Goal: Task Accomplishment & Management: Manage account settings

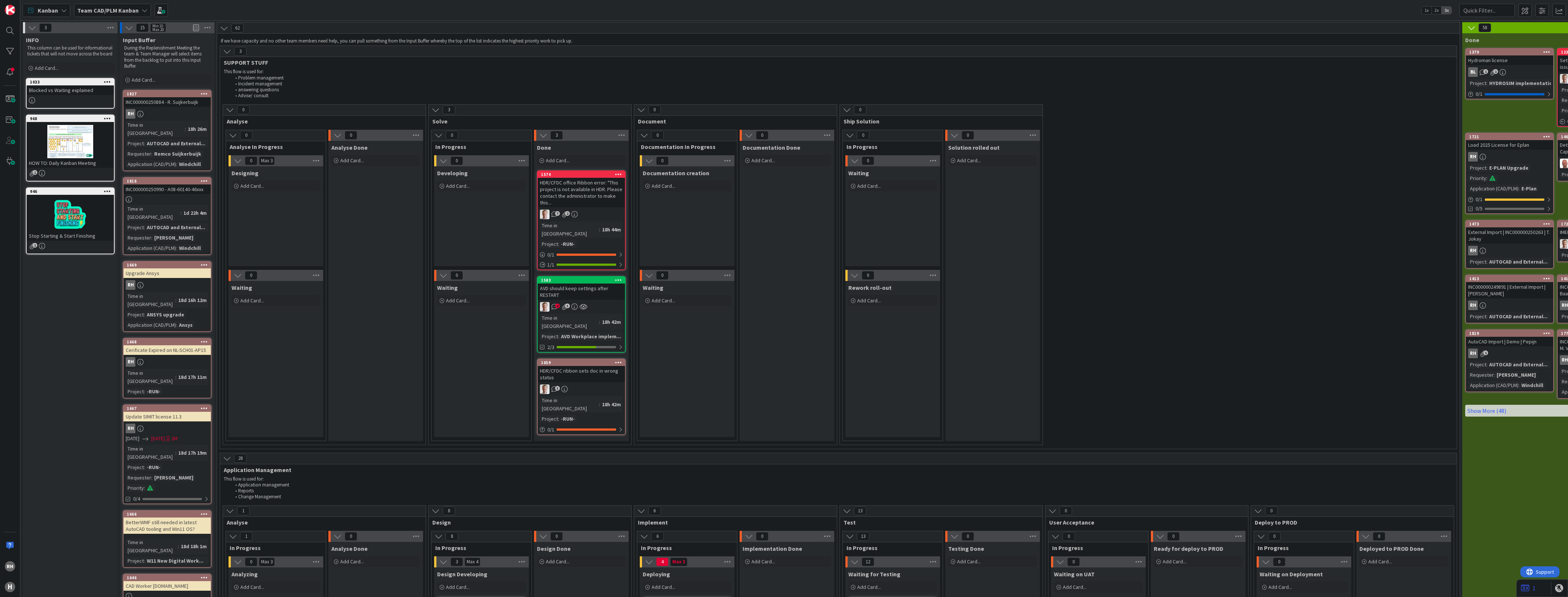
click at [7, 32] on div at bounding box center [10, 30] width 15 height 15
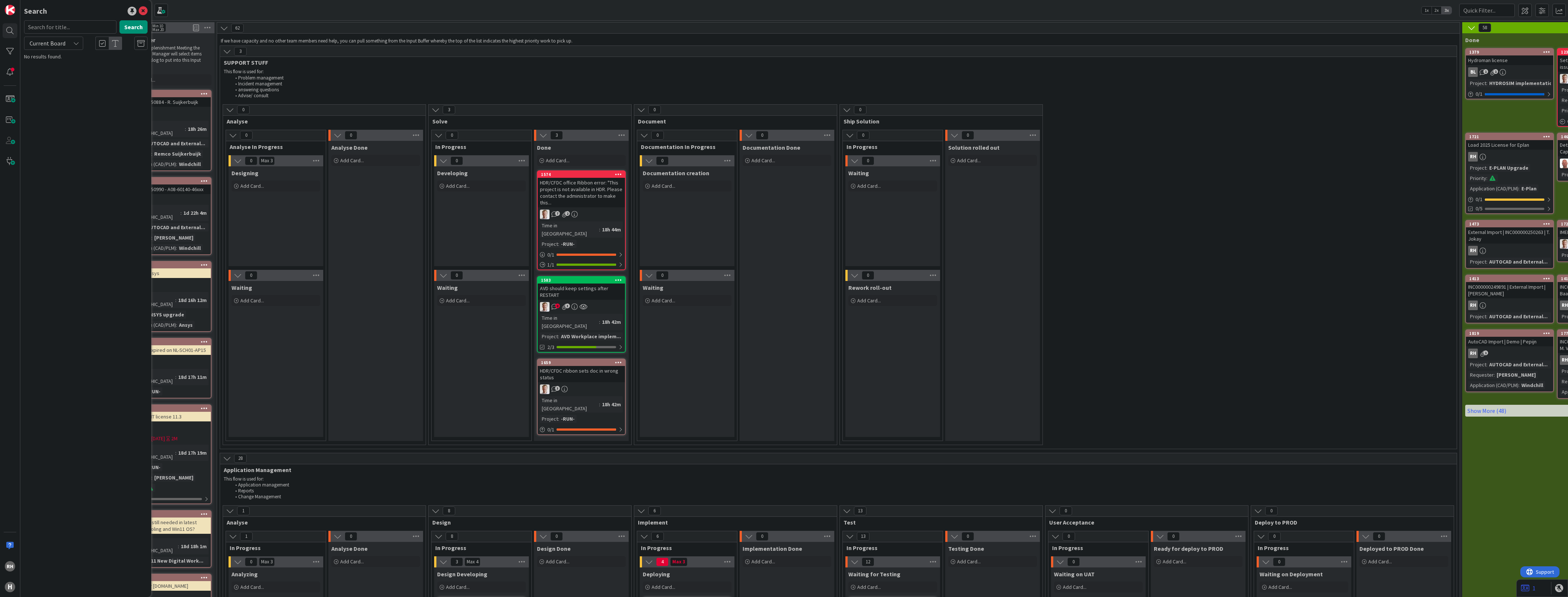
click at [59, 29] on input "text" at bounding box center [70, 27] width 93 height 13
type input "Azure"
click at [136, 25] on button "Search" at bounding box center [133, 27] width 28 height 13
click at [144, 12] on icon at bounding box center [143, 11] width 9 height 9
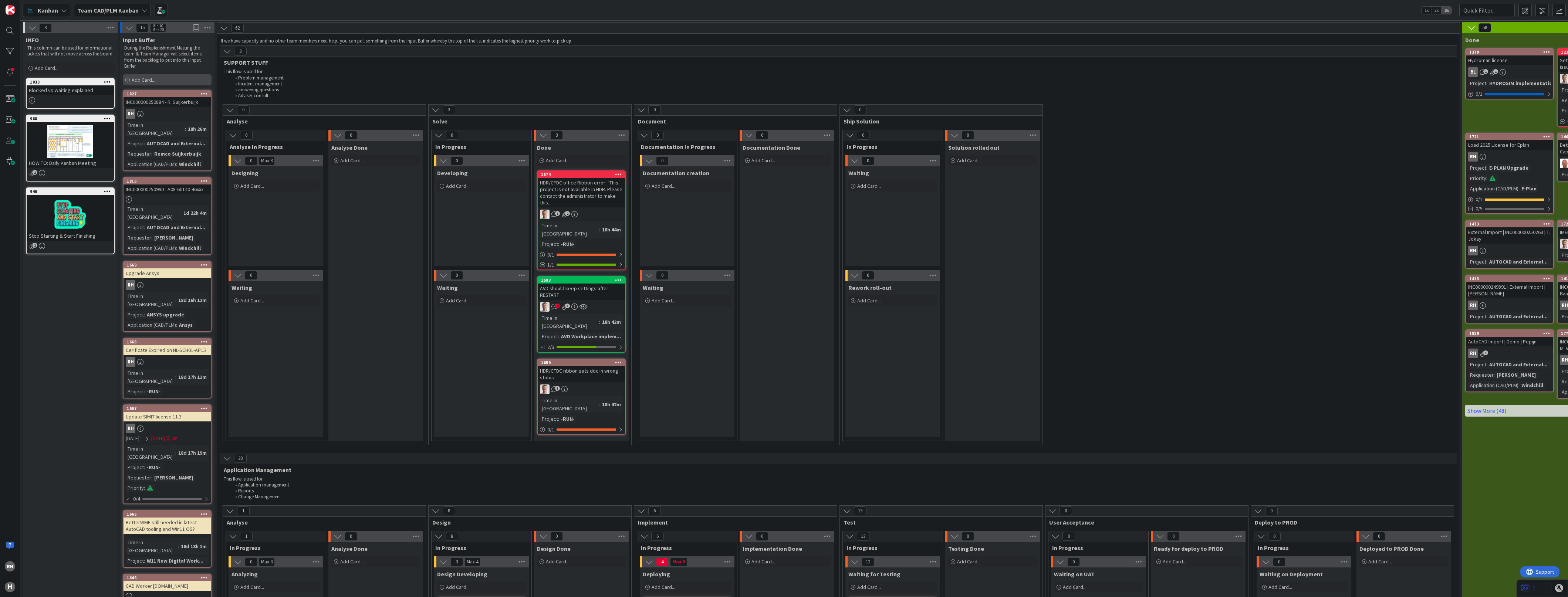
click at [151, 80] on span "Add Card..." at bounding box center [144, 80] width 24 height 7
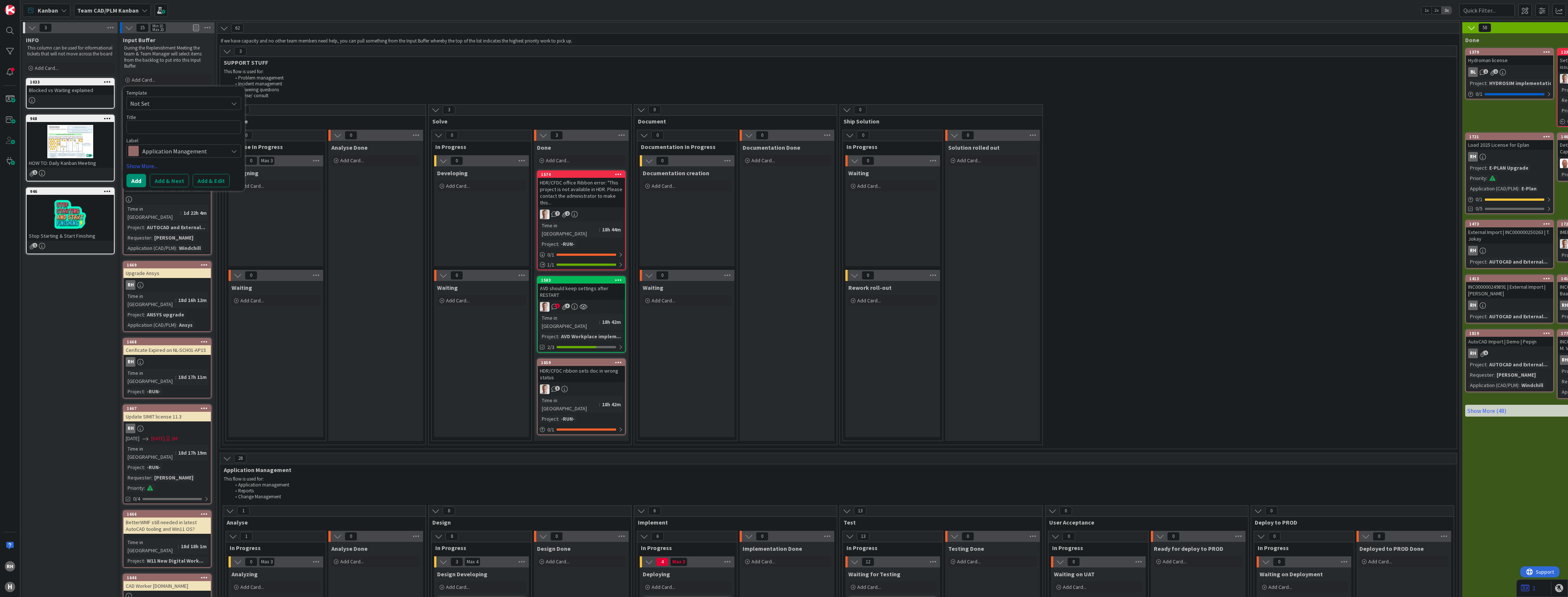
click at [159, 129] on textarea at bounding box center [183, 127] width 114 height 14
type textarea "x"
type textarea "A"
type textarea "x"
type textarea "Az"
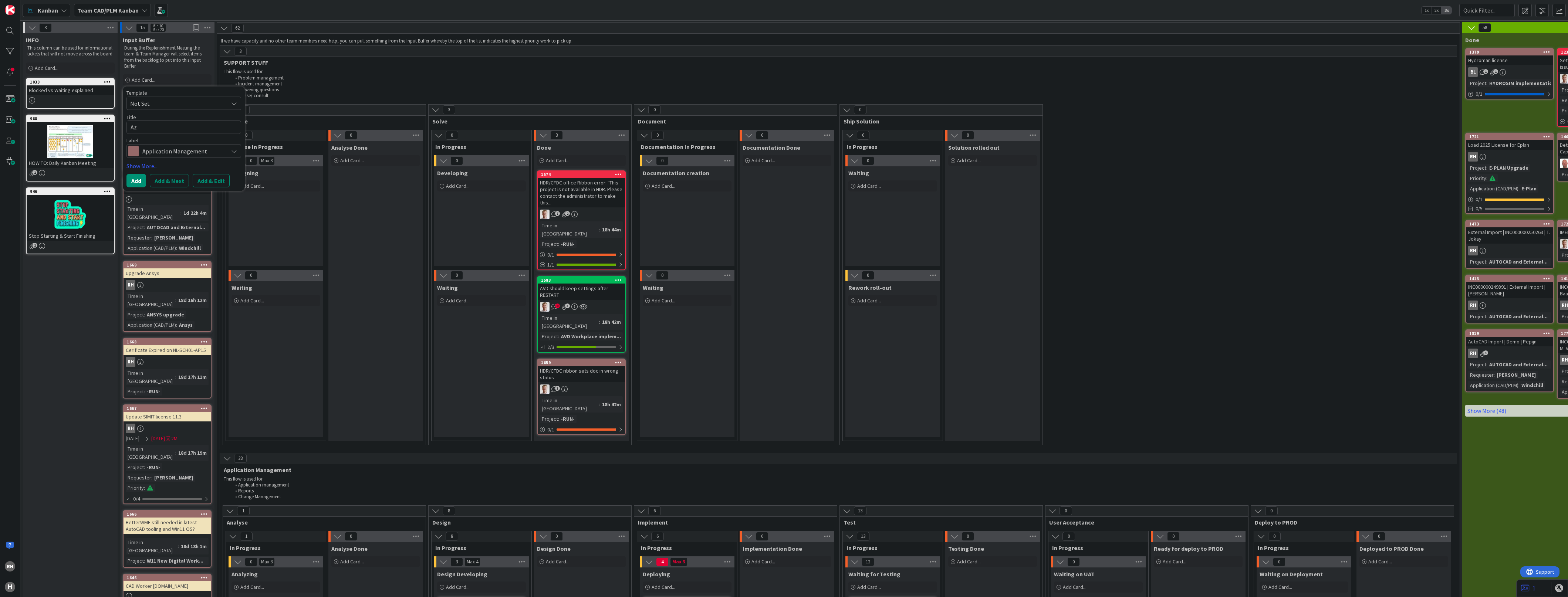
type textarea "x"
type textarea "Azu"
type textarea "x"
type textarea "Azur"
type textarea "x"
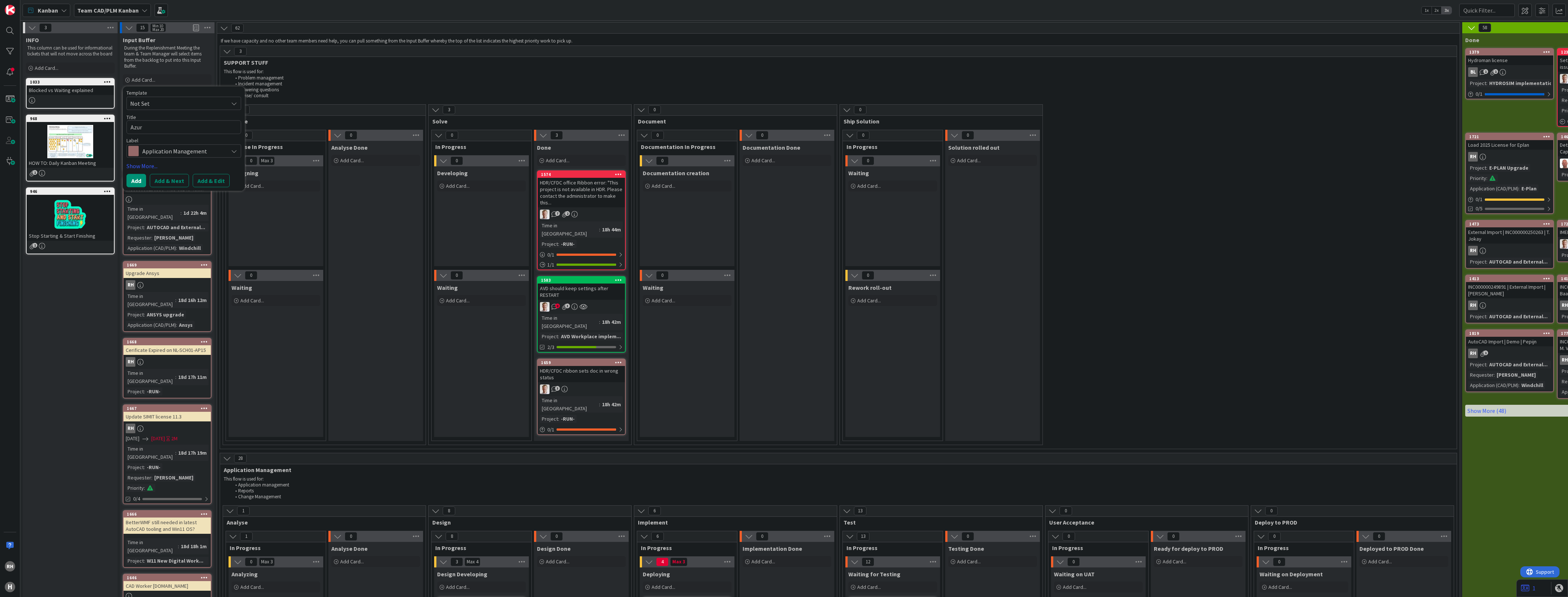
type textarea "Azure"
type textarea "x"
type textarea "Azure"
click at [11, 30] on div at bounding box center [10, 30] width 15 height 15
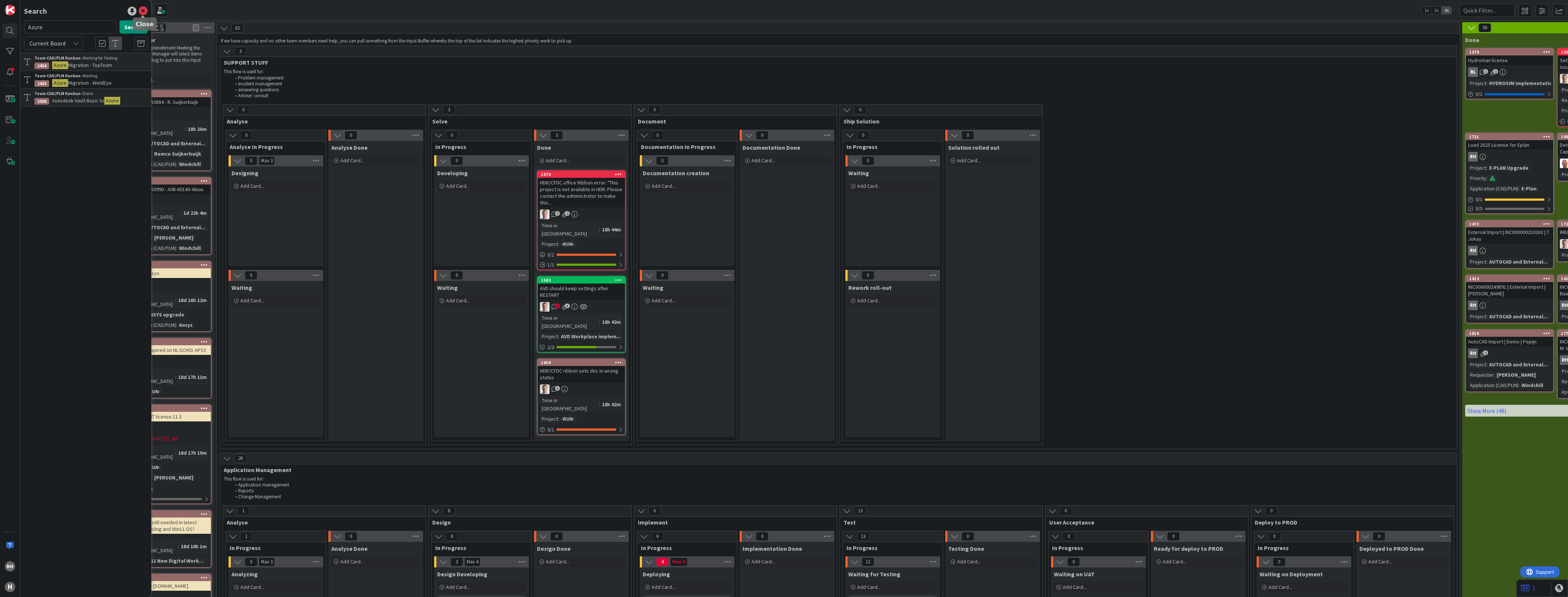
click at [141, 9] on icon at bounding box center [143, 11] width 9 height 9
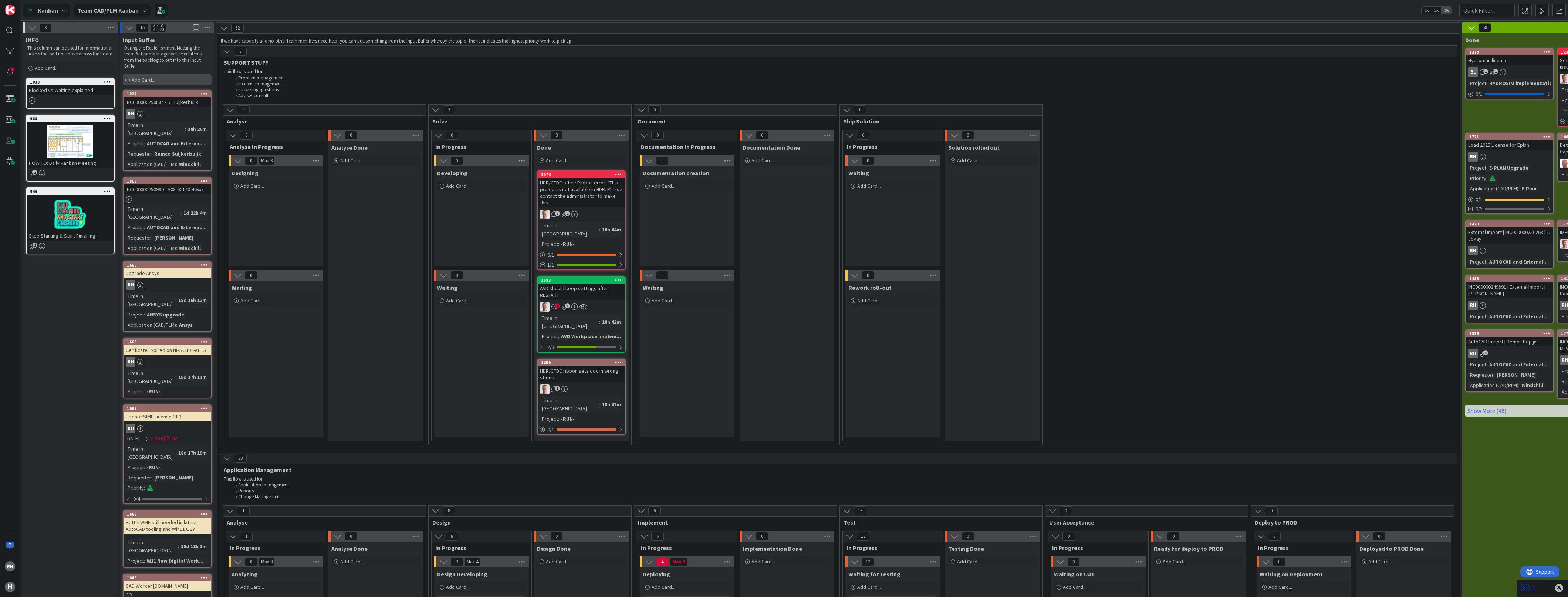
click at [158, 78] on div "Add Card..." at bounding box center [167, 80] width 89 height 11
type textarea "x"
type textarea "Azure N"
type textarea "x"
type textarea "Azure"
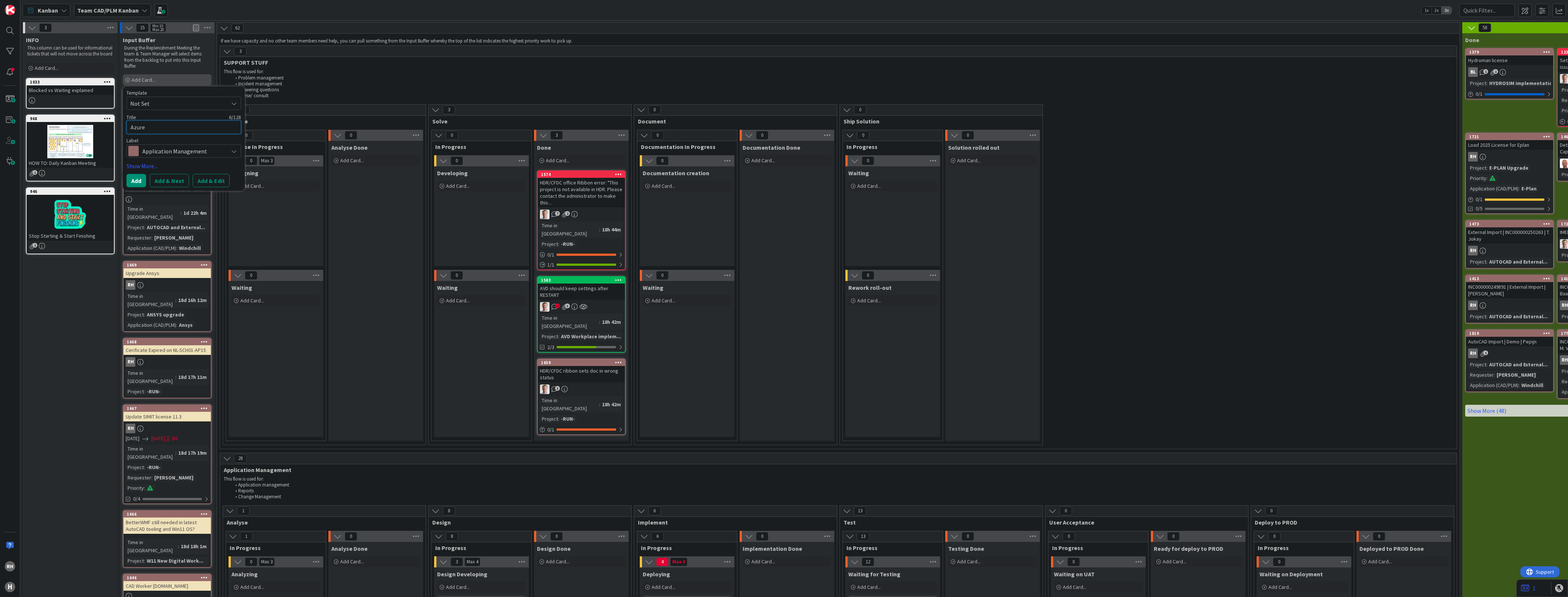
type textarea "x"
type textarea "Azure M"
type textarea "x"
type textarea "Azure Mi"
type textarea "x"
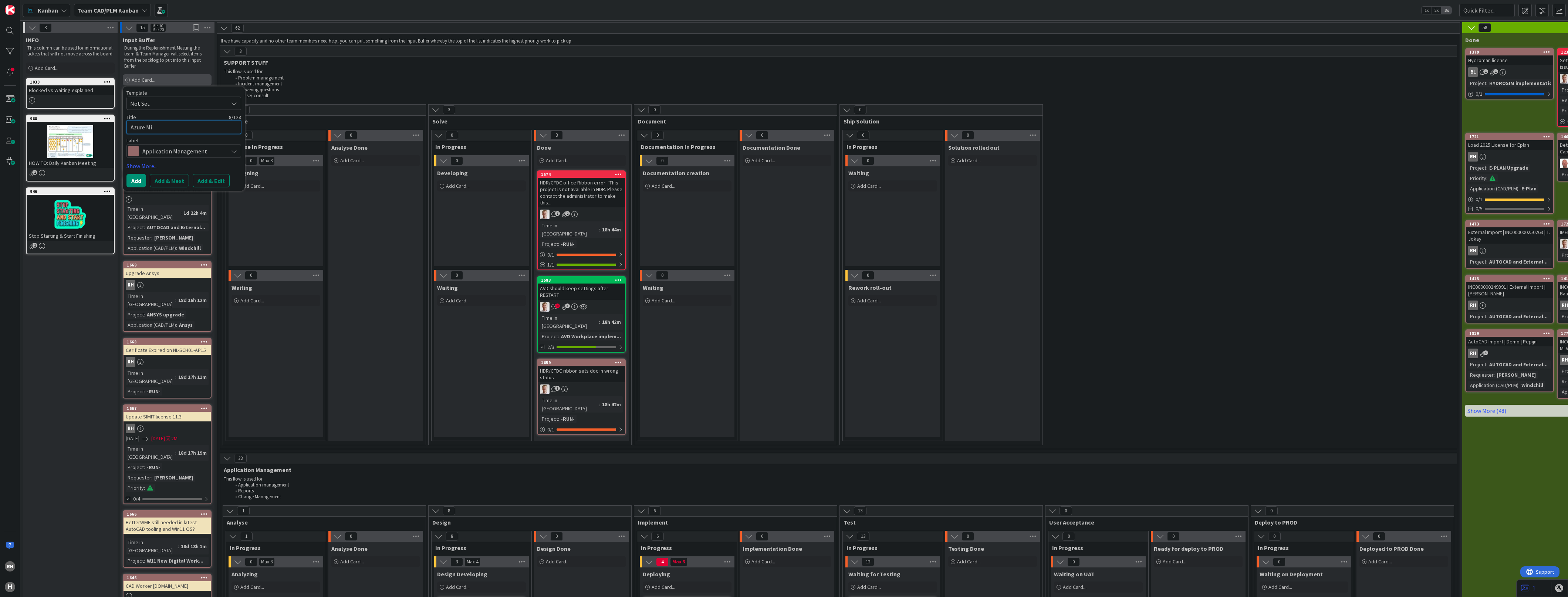
type textarea "Azure Mig"
type textarea "x"
type textarea "Azure Migr"
type textarea "x"
type textarea "Azure Migra"
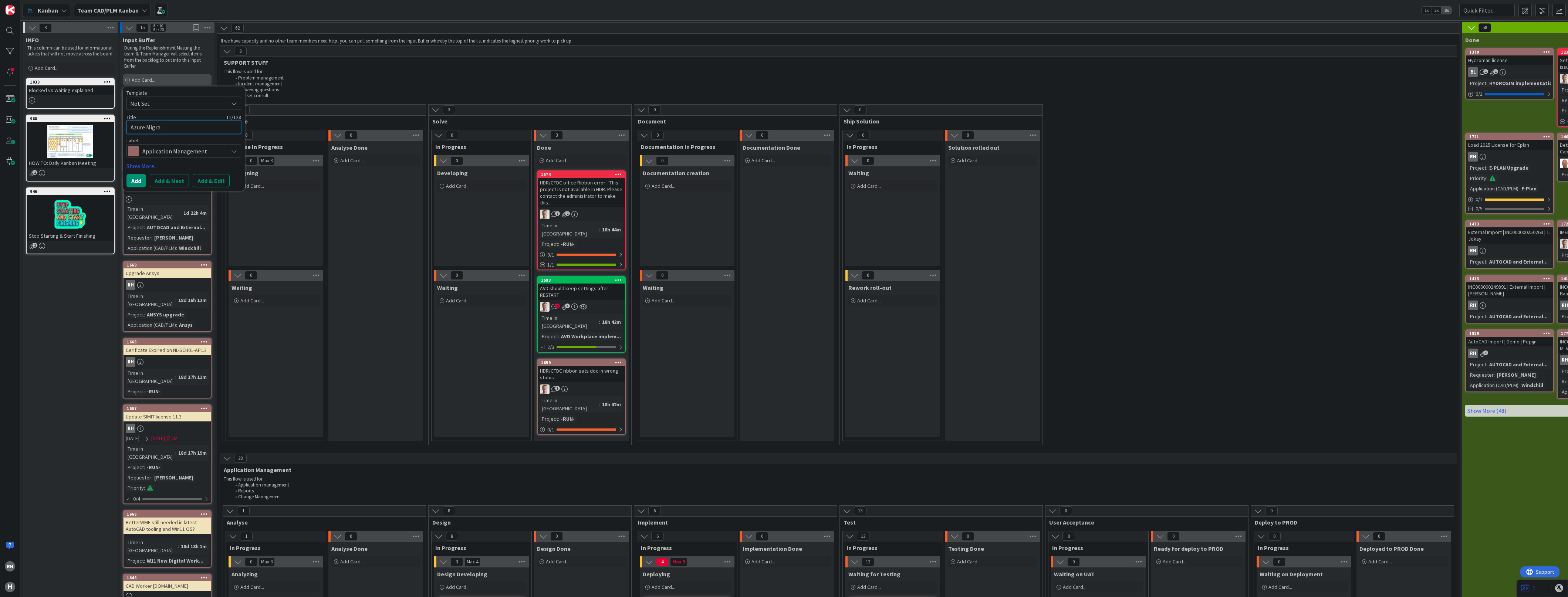
type textarea "x"
type textarea "Azure Migrat"
type textarea "x"
type textarea "Azure Migrati"
type textarea "x"
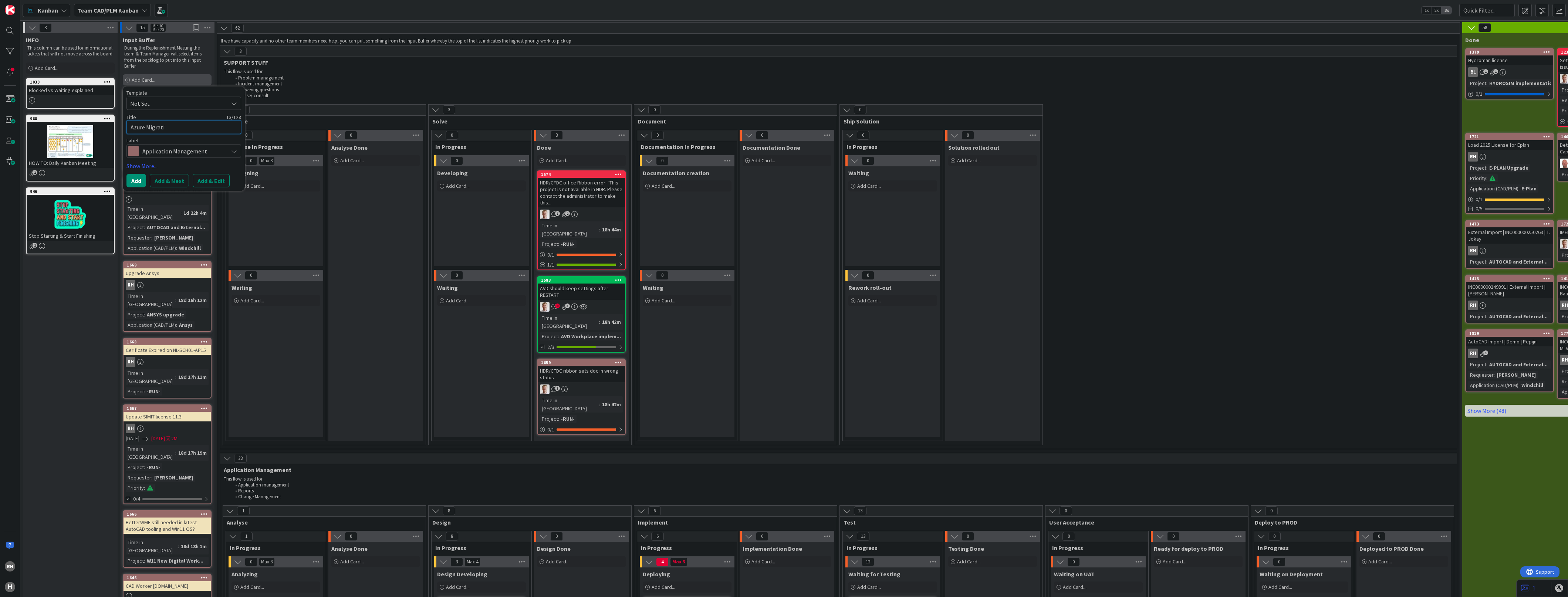
type textarea "Azure Migratio"
type textarea "x"
type textarea "Azure Migration"
type textarea "x"
type textarea "Azure Migration"
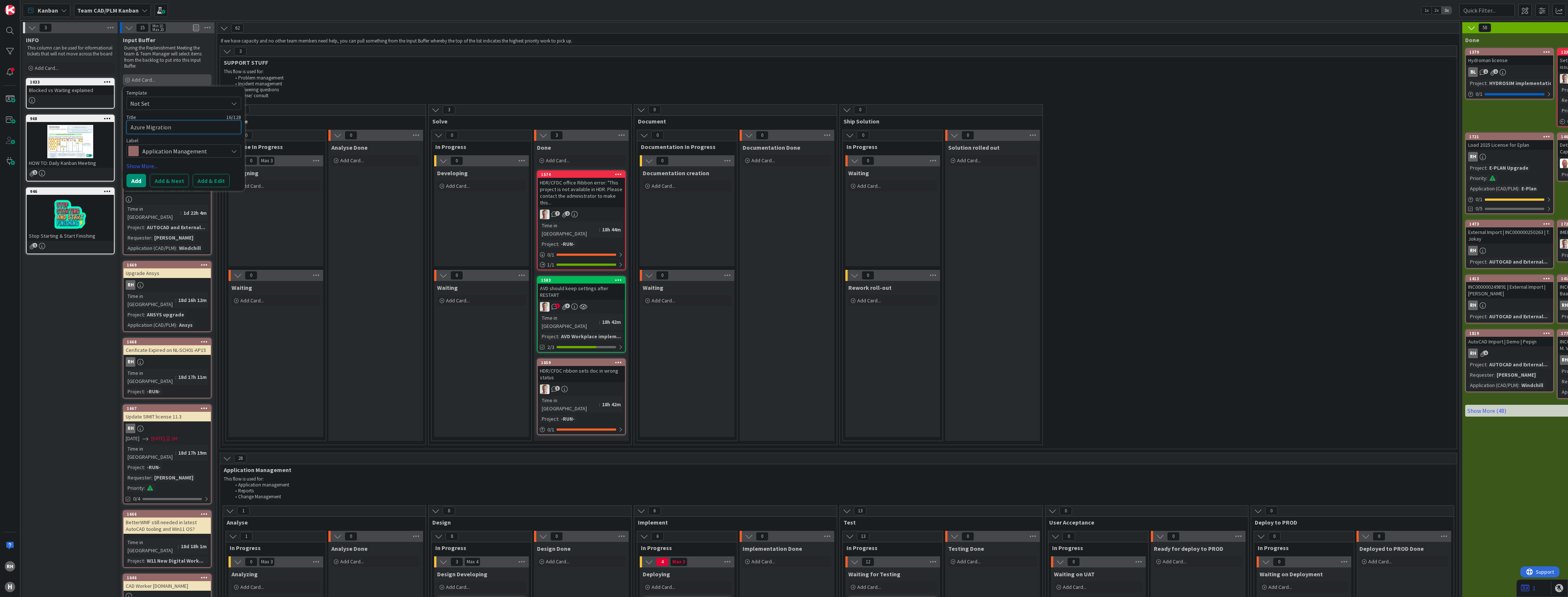
type textarea "x"
type textarea "Azure Migration -"
type textarea "x"
type textarea "Azure Migration -"
type textarea "x"
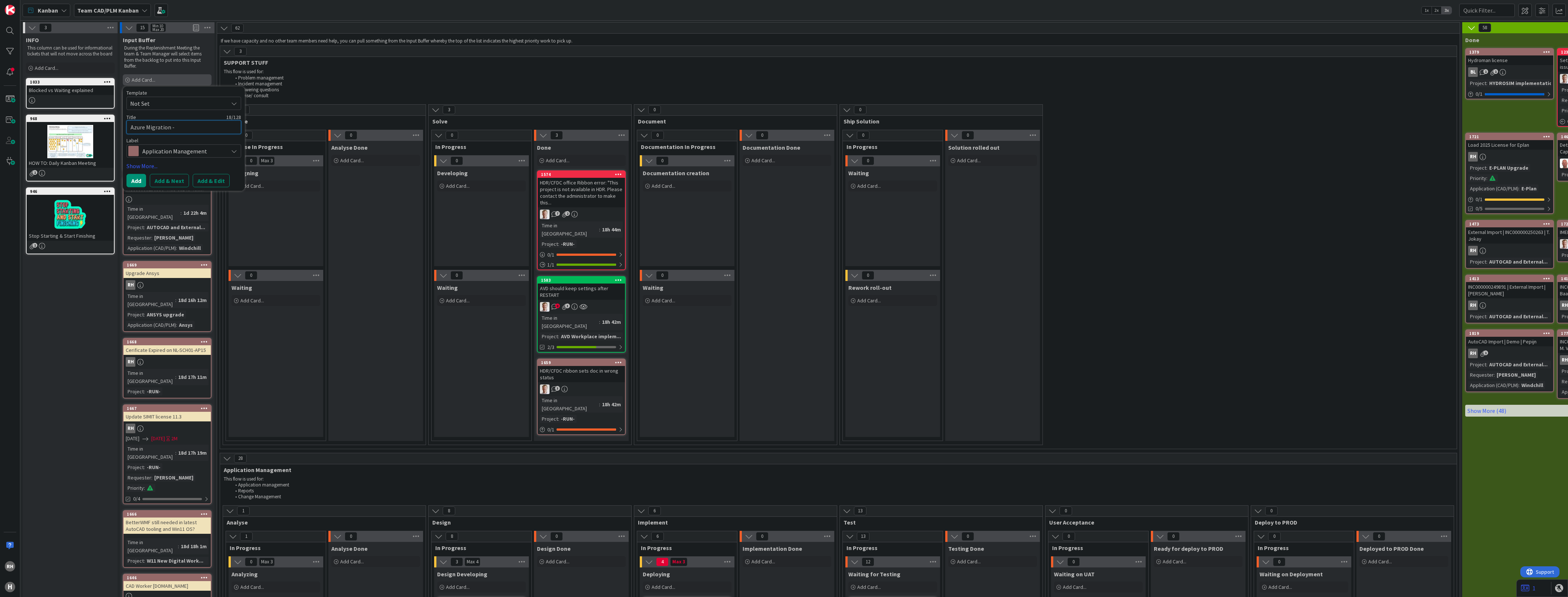
type textarea "Azure Migration - S"
type textarea "x"
type textarea "Azure Migration - Sp"
type textarea "x"
type textarea "Azure Migration - Spi"
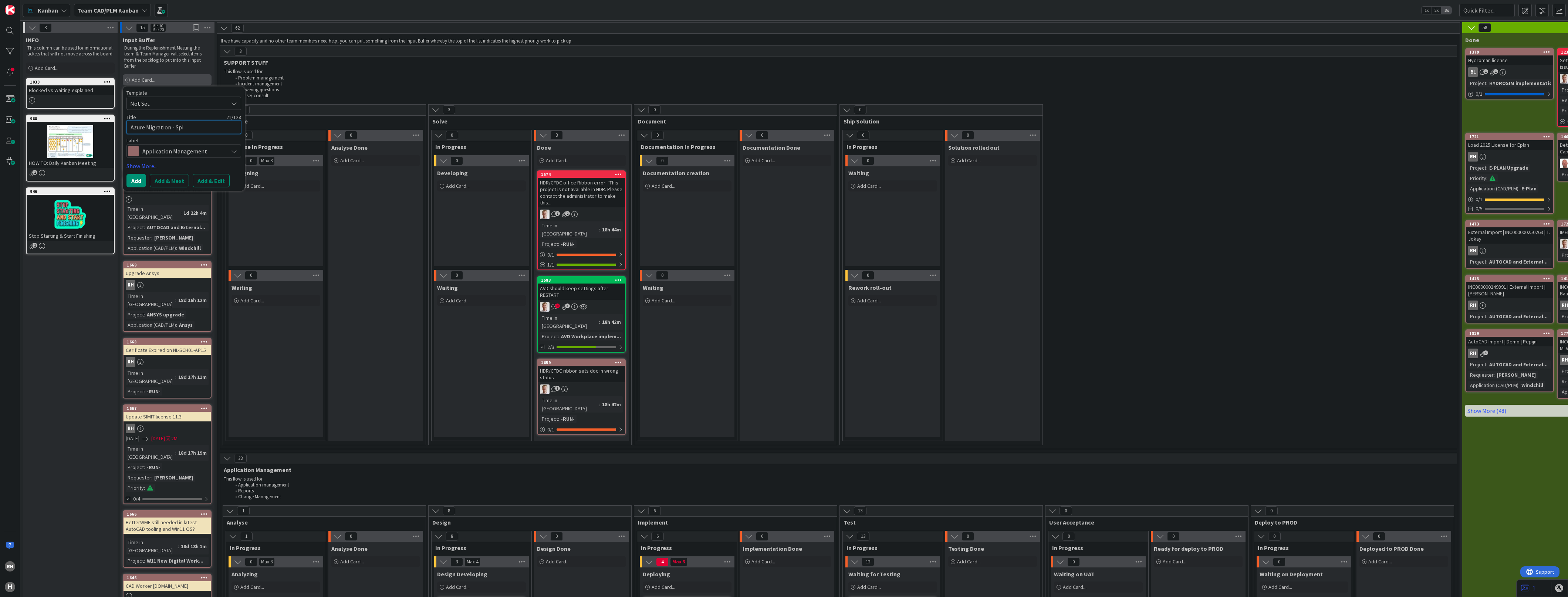
type textarea "x"
type textarea "Azure Migration - Spir"
type textarea "x"
type textarea "Azure Migration - Spira"
type textarea "x"
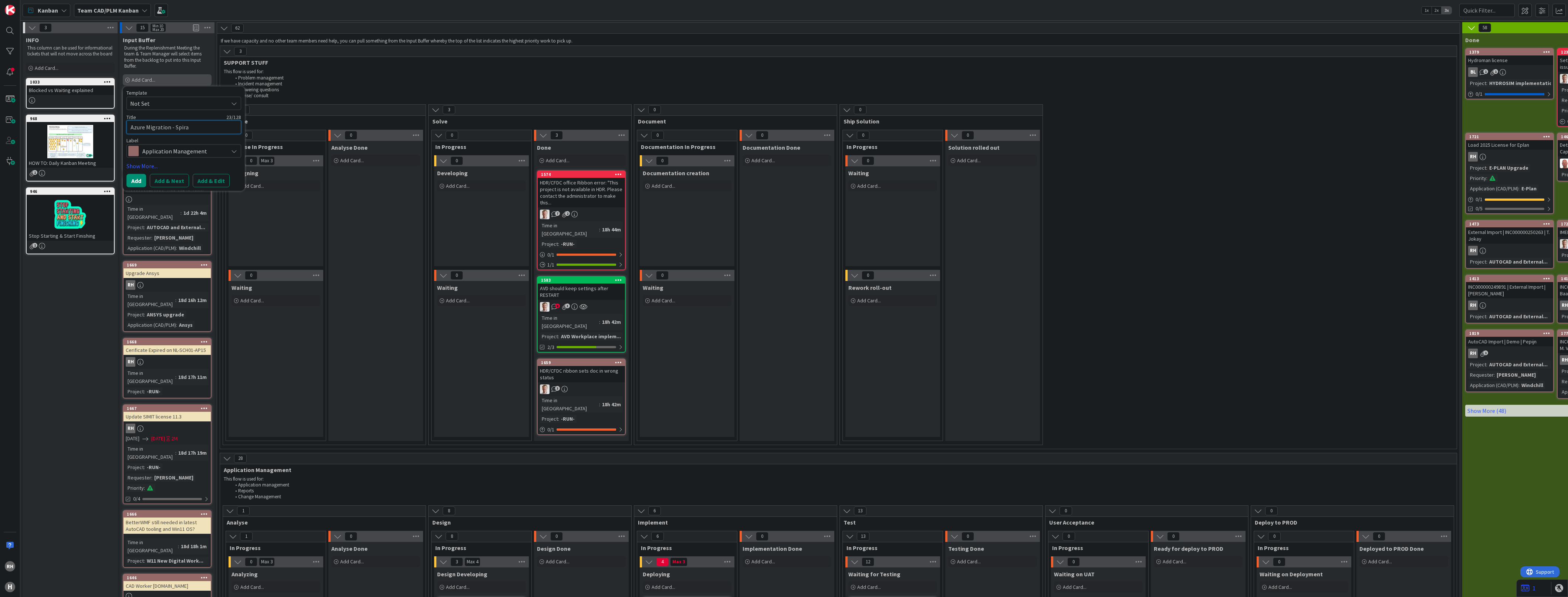
type textarea "Azure Migration - SpiraT"
type textarea "x"
type textarea "Azure Migration - SpiraTe"
type textarea "x"
type textarea "Azure Migration - SpiraTea"
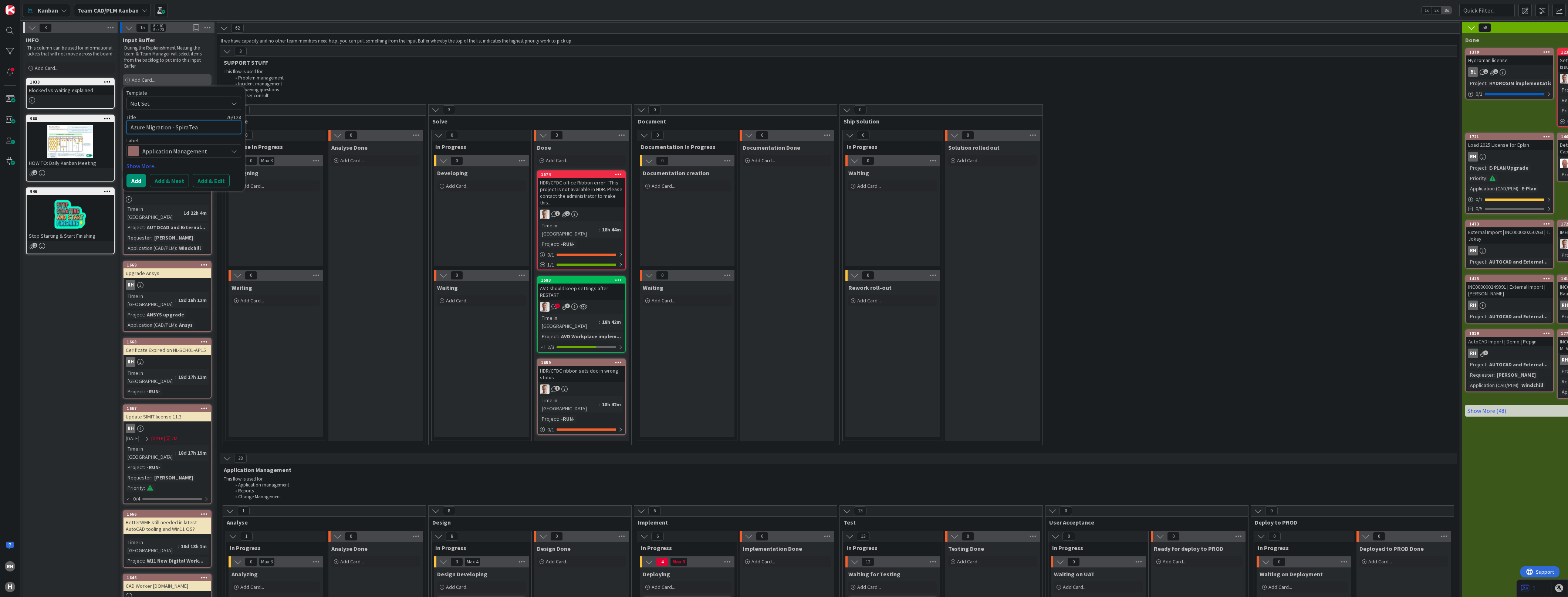
type textarea "x"
type textarea "Azure Migration - SpiraTeam"
click at [210, 181] on button "Add & Edit" at bounding box center [211, 180] width 37 height 13
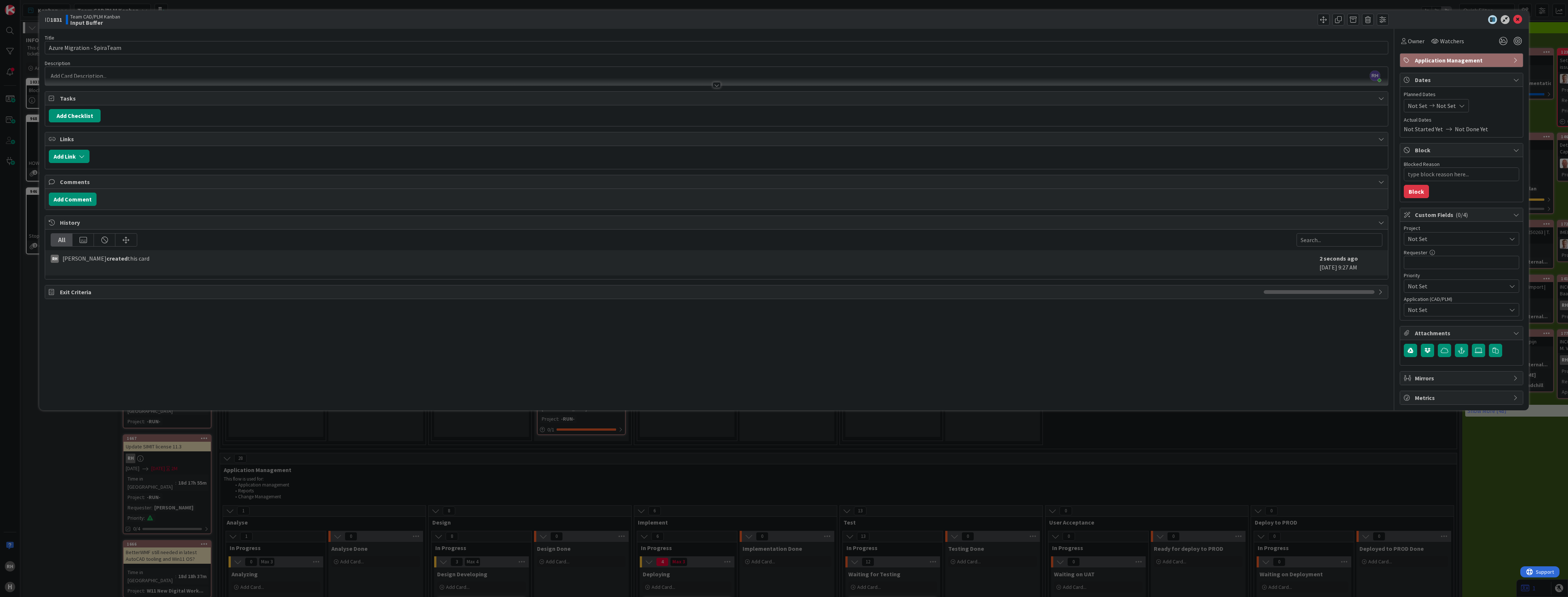
click at [1446, 238] on span "Not Set" at bounding box center [1455, 239] width 95 height 11
click at [1459, 340] on span "AZURE Cloud Transformation" at bounding box center [1466, 337] width 97 height 11
click at [1413, 39] on span "Owner" at bounding box center [1416, 41] width 17 height 9
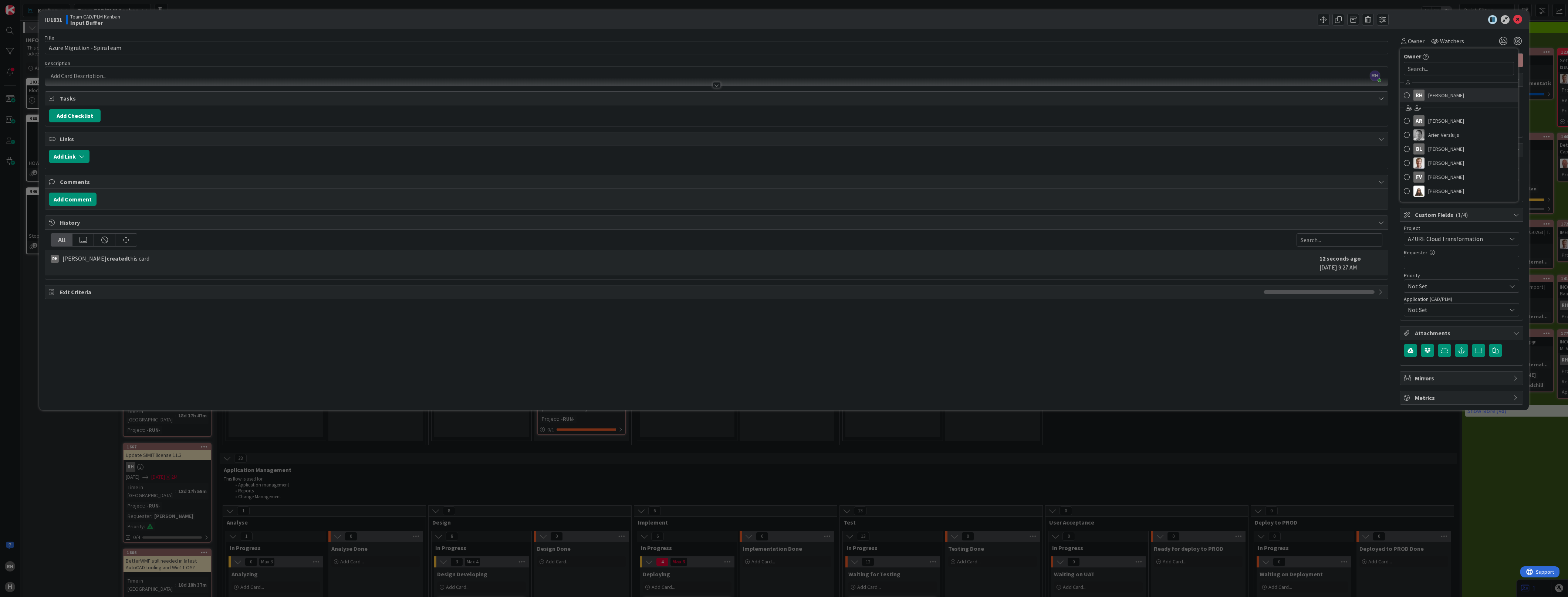
click at [1436, 95] on span "[PERSON_NAME]" at bounding box center [1446, 95] width 36 height 11
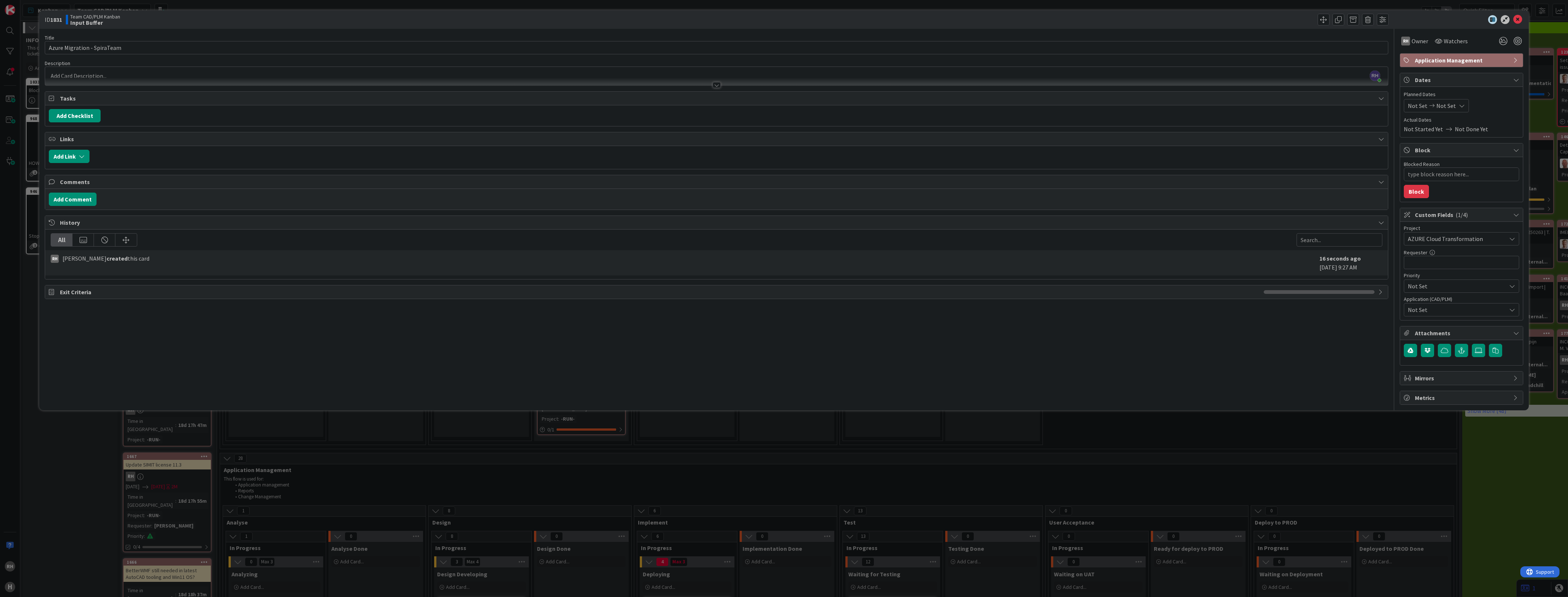
type textarea "x"
click at [1422, 106] on span "Not Set" at bounding box center [1417, 106] width 20 height 9
click at [1450, 171] on td "9" at bounding box center [1448, 170] width 14 height 14
type input "[DATE]"
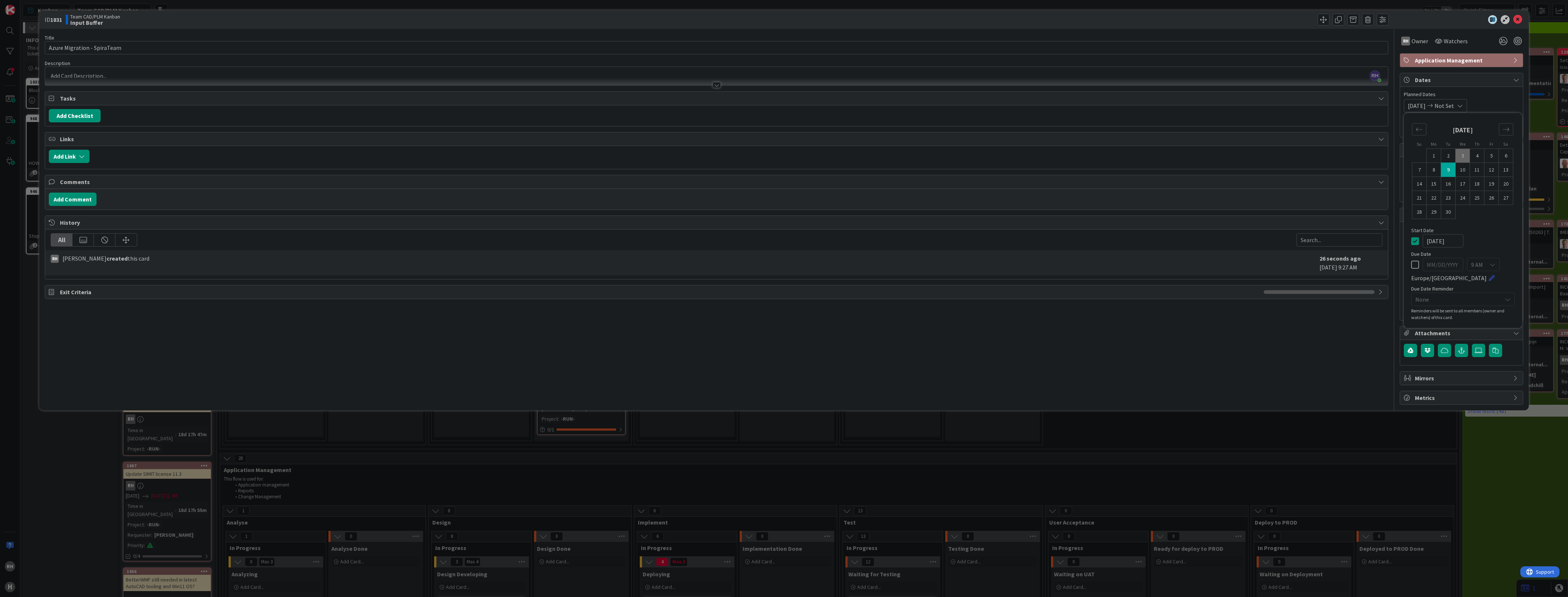
type textarea "x"
click at [1447, 104] on span "Not Set" at bounding box center [1444, 106] width 20 height 9
click at [1439, 310] on span "Not Set" at bounding box center [1457, 310] width 98 height 9
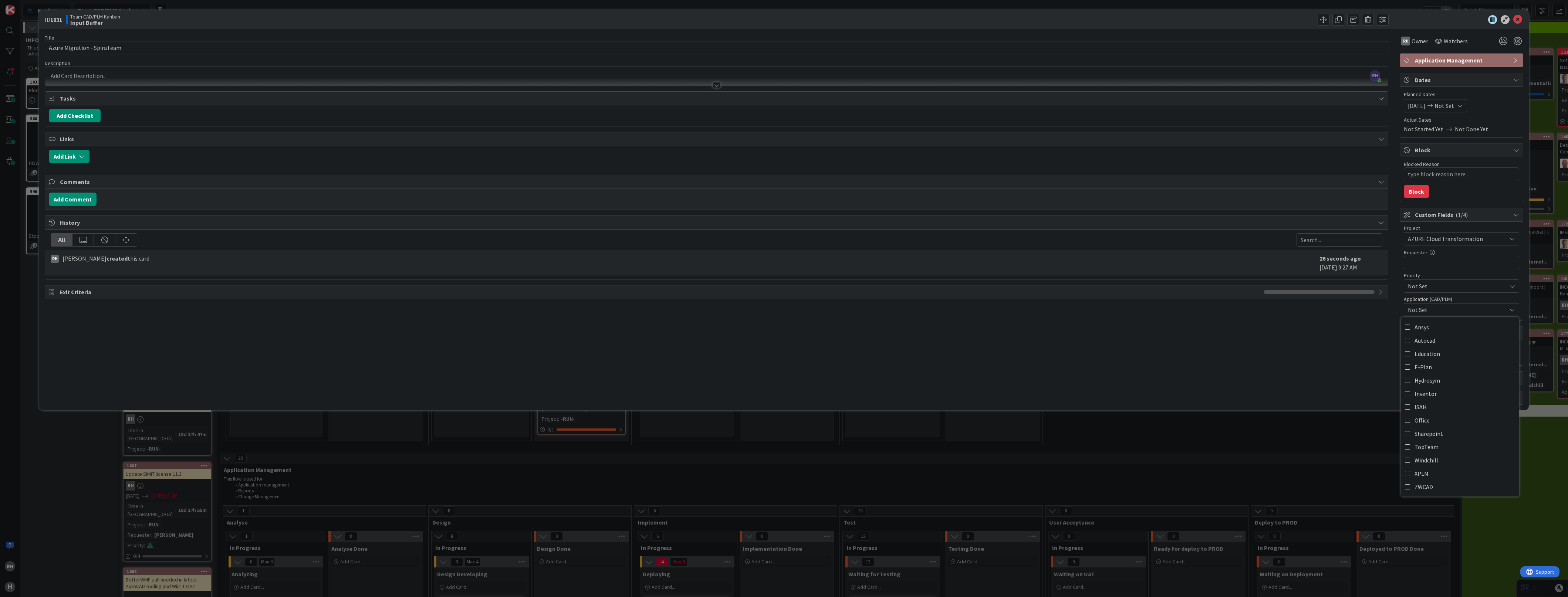
click at [1273, 348] on div "Title 27 / 128 Azure Migration - SpiraTeam Description RH Richard Halve just jo…" at bounding box center [717, 216] width 1343 height 376
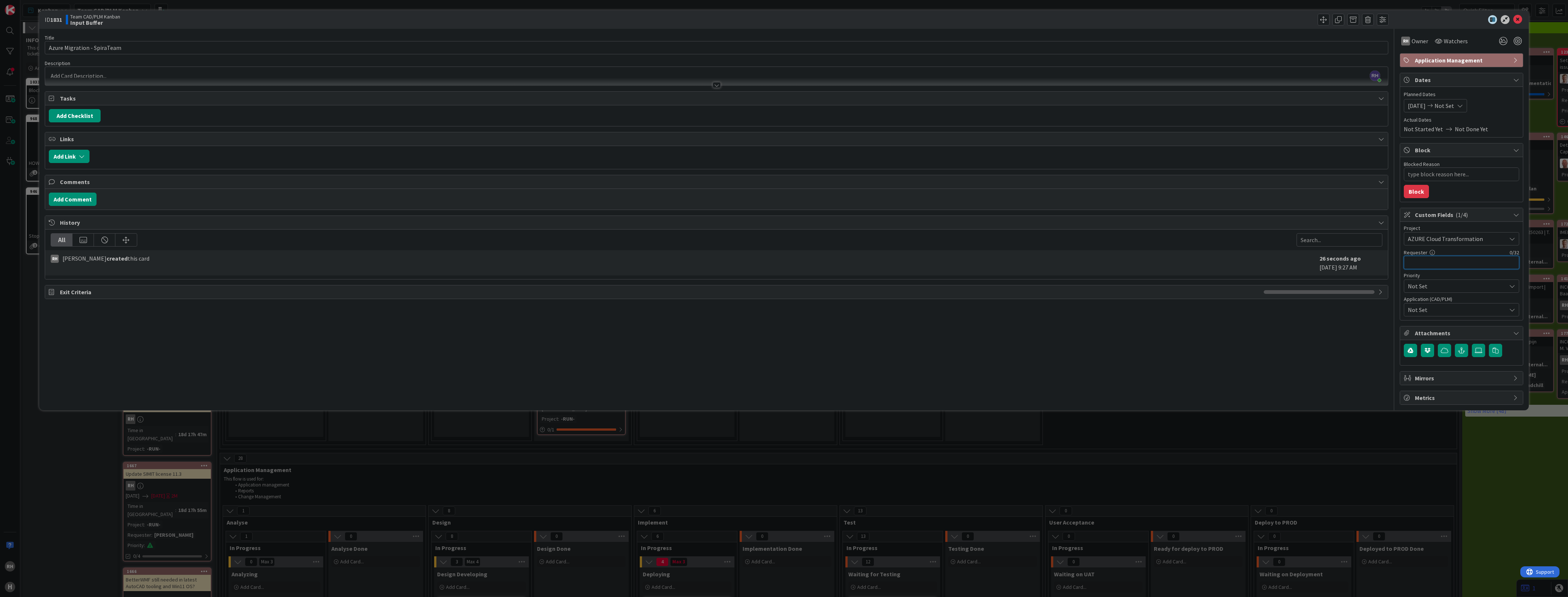
click at [1417, 261] on input "text" at bounding box center [1461, 262] width 115 height 13
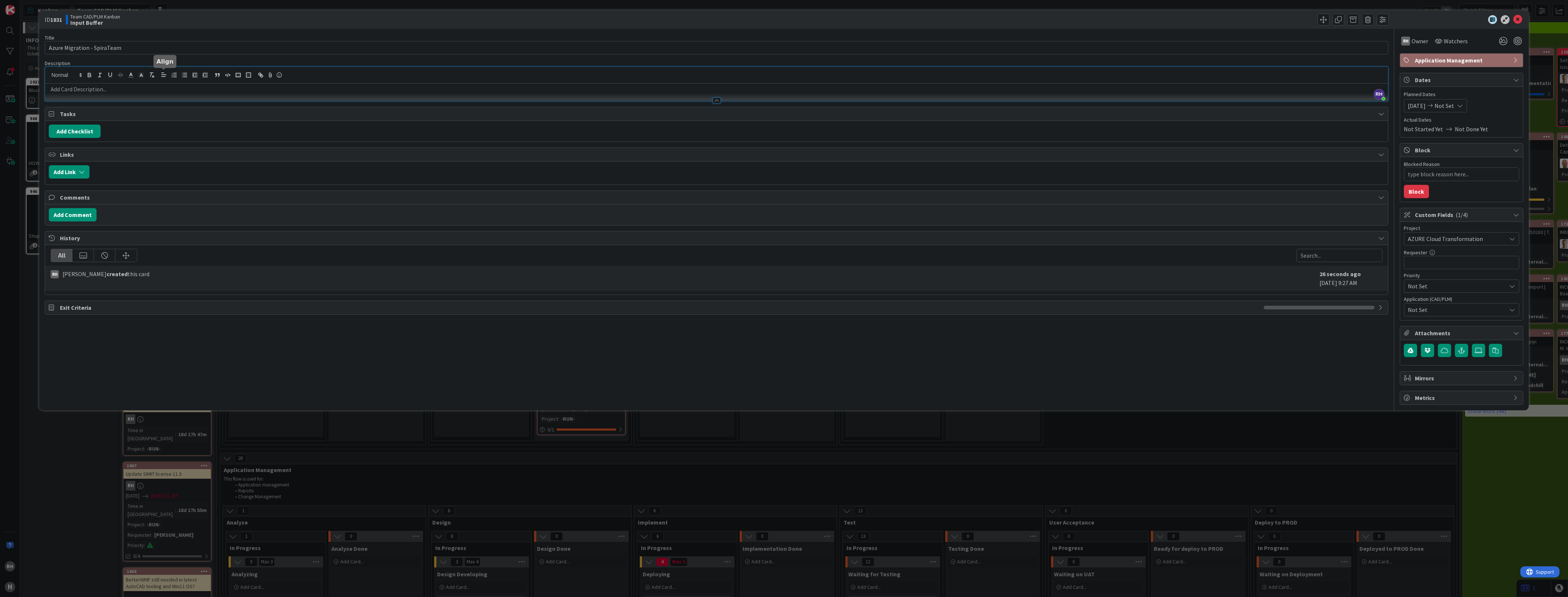
click at [165, 73] on div "RH Richard Halve just joined" at bounding box center [717, 84] width 1343 height 34
click at [165, 93] on div at bounding box center [717, 97] width 1343 height 7
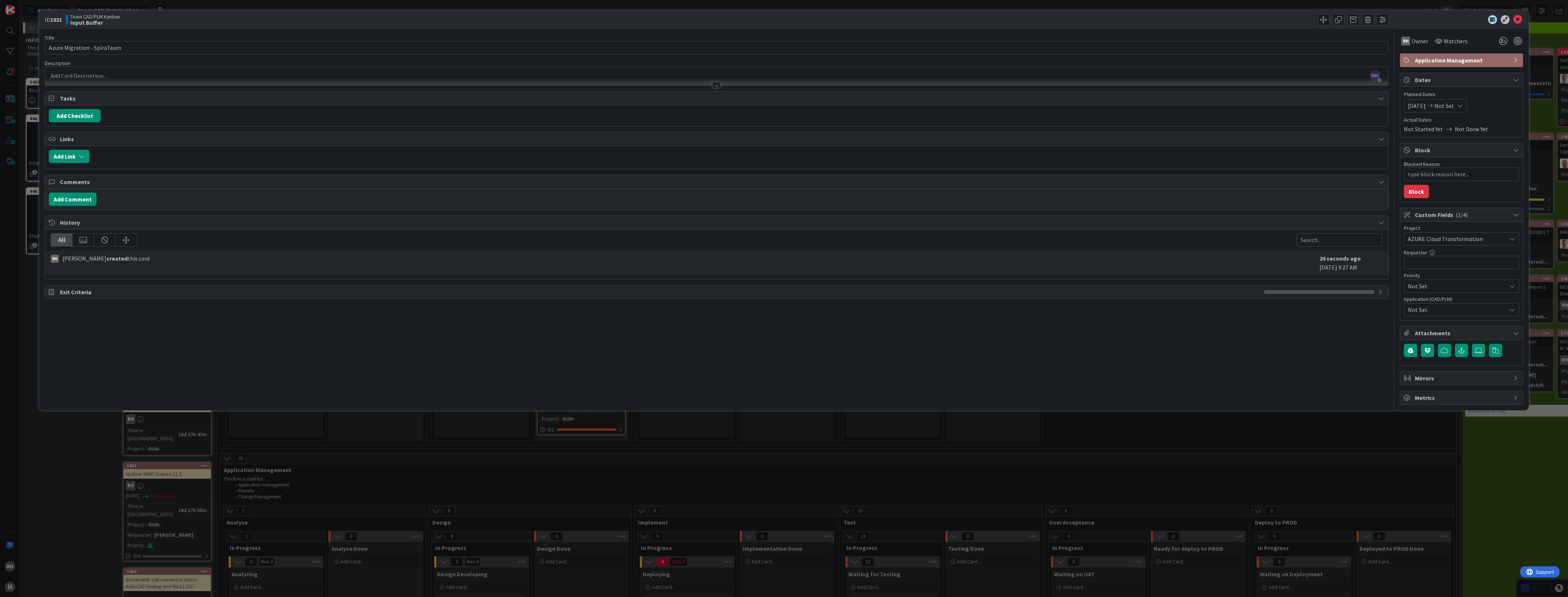
click at [138, 72] on p at bounding box center [716, 76] width 1335 height 9
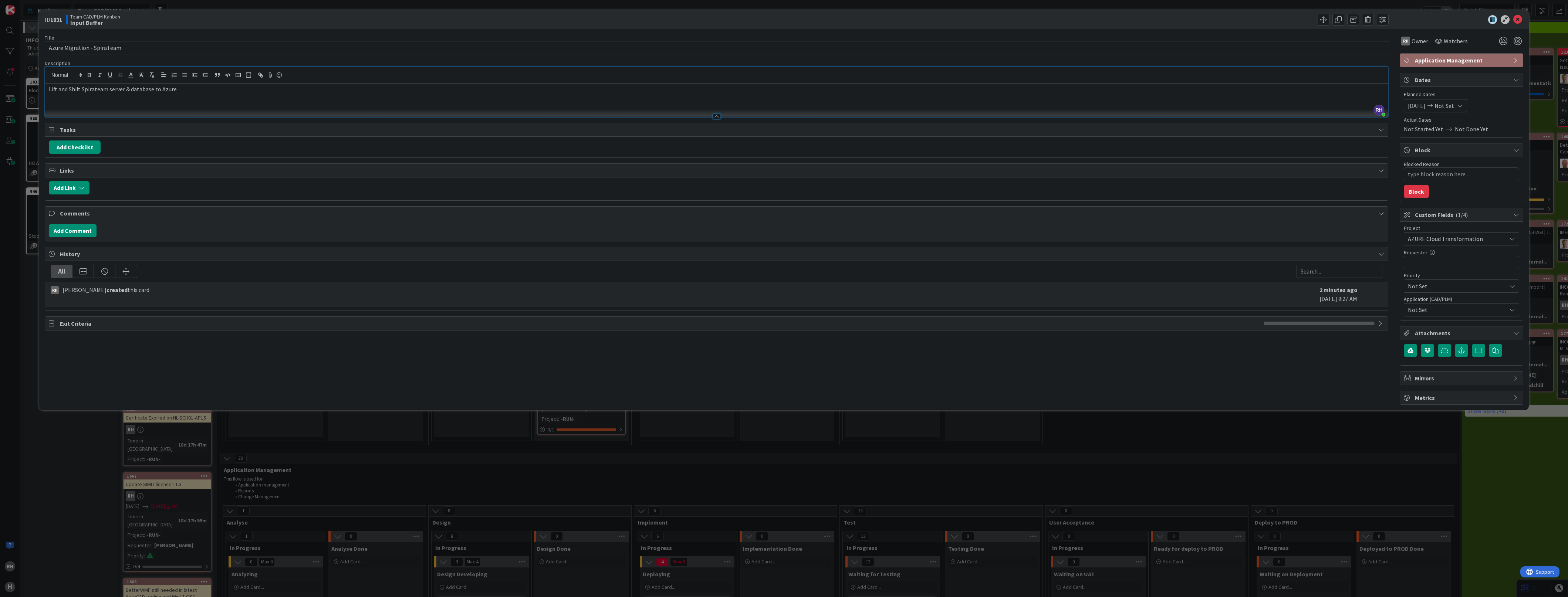
drag, startPoint x: 87, startPoint y: 90, endPoint x: 73, endPoint y: 103, distance: 19.1
click at [73, 103] on div "Lift and Shift Spirateam server & database to Azure" at bounding box center [717, 100] width 1343 height 34
click at [376, 175] on span "Links" at bounding box center [717, 170] width 1315 height 9
type textarea "x"
click at [1519, 21] on icon at bounding box center [1518, 19] width 9 height 9
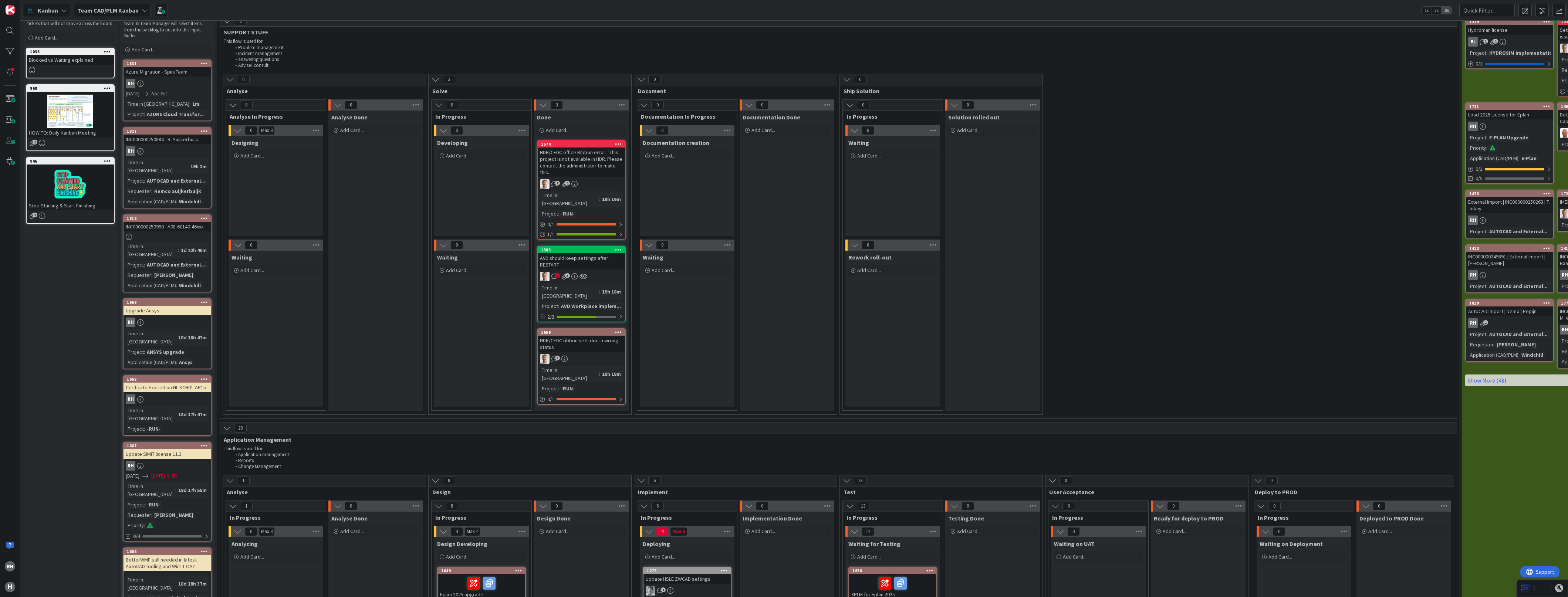
scroll to position [46, 0]
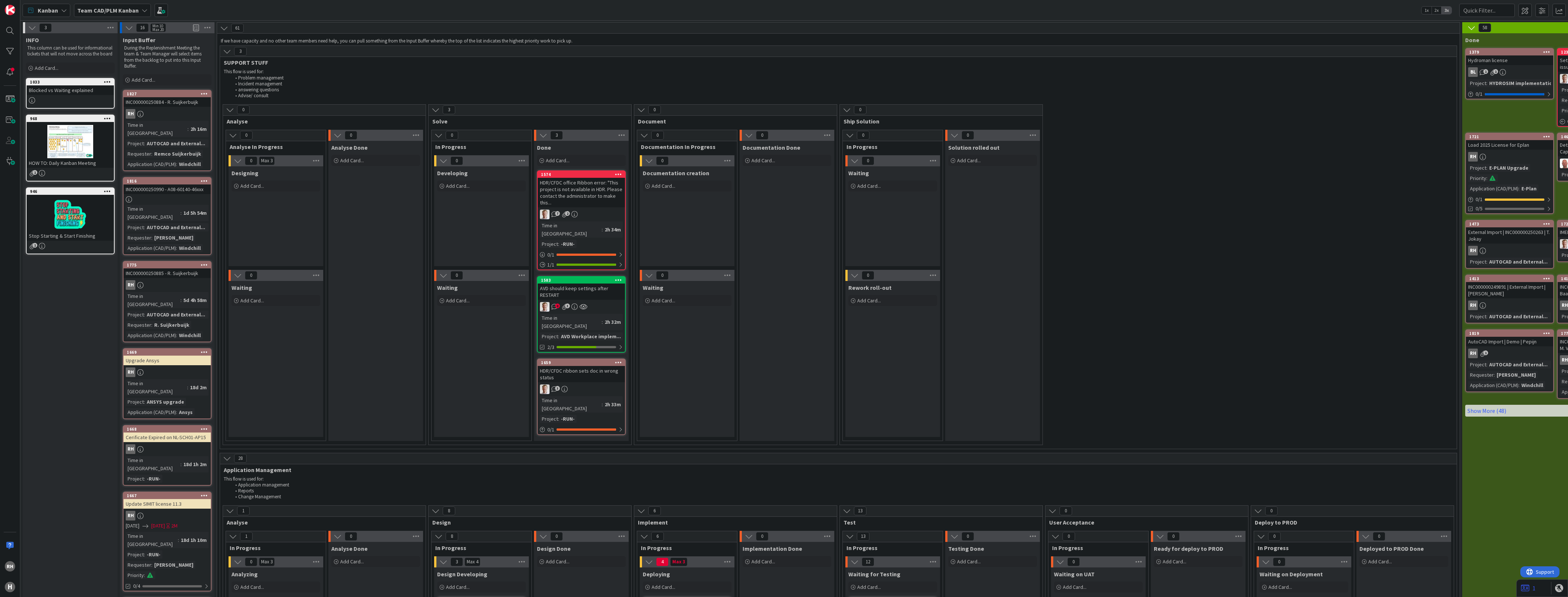
click at [174, 114] on div "RH" at bounding box center [167, 113] width 87 height 9
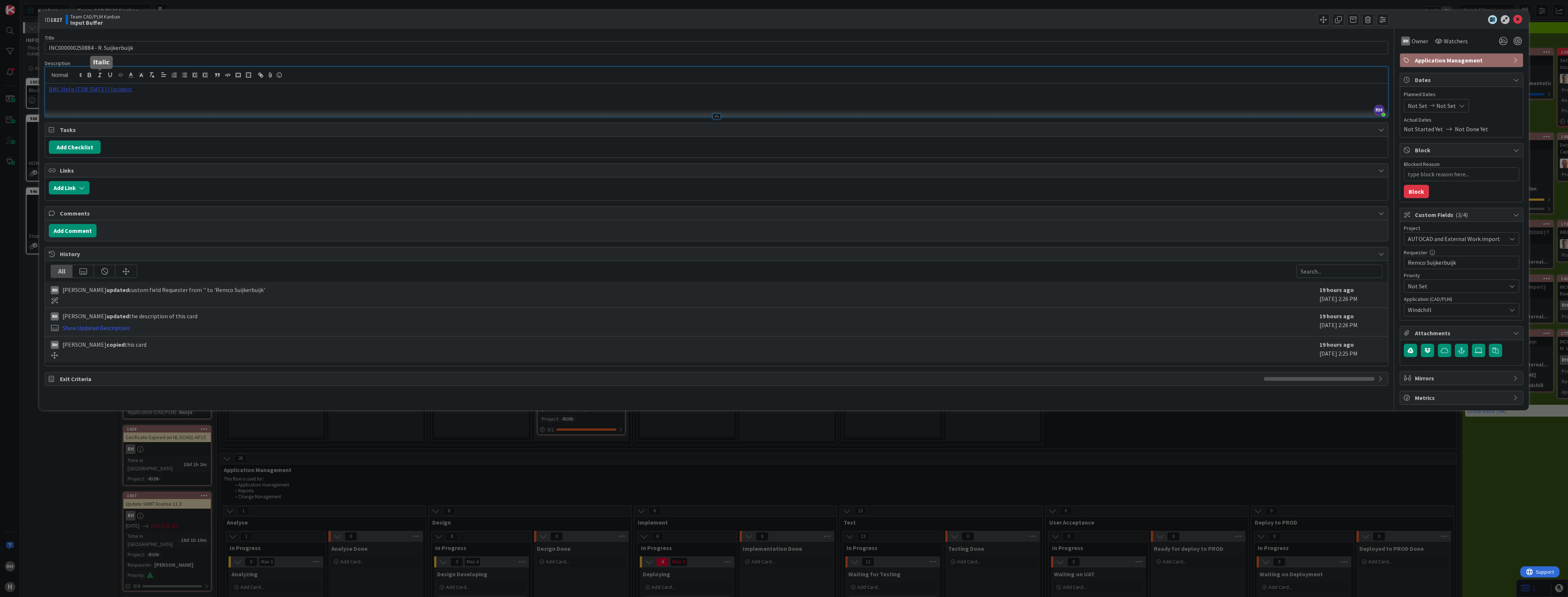
click at [98, 77] on div "[PERSON_NAME] just joined BMC Helix ITSM [DATE] | Incident" at bounding box center [717, 92] width 1343 height 50
click at [86, 105] on link "[URL][PERSON_NAME][DOMAIN_NAME]" at bounding box center [82, 103] width 74 height 9
drag, startPoint x: 1516, startPoint y: 17, endPoint x: 1062, endPoint y: 73, distance: 457.4
click at [1516, 17] on icon at bounding box center [1518, 19] width 9 height 9
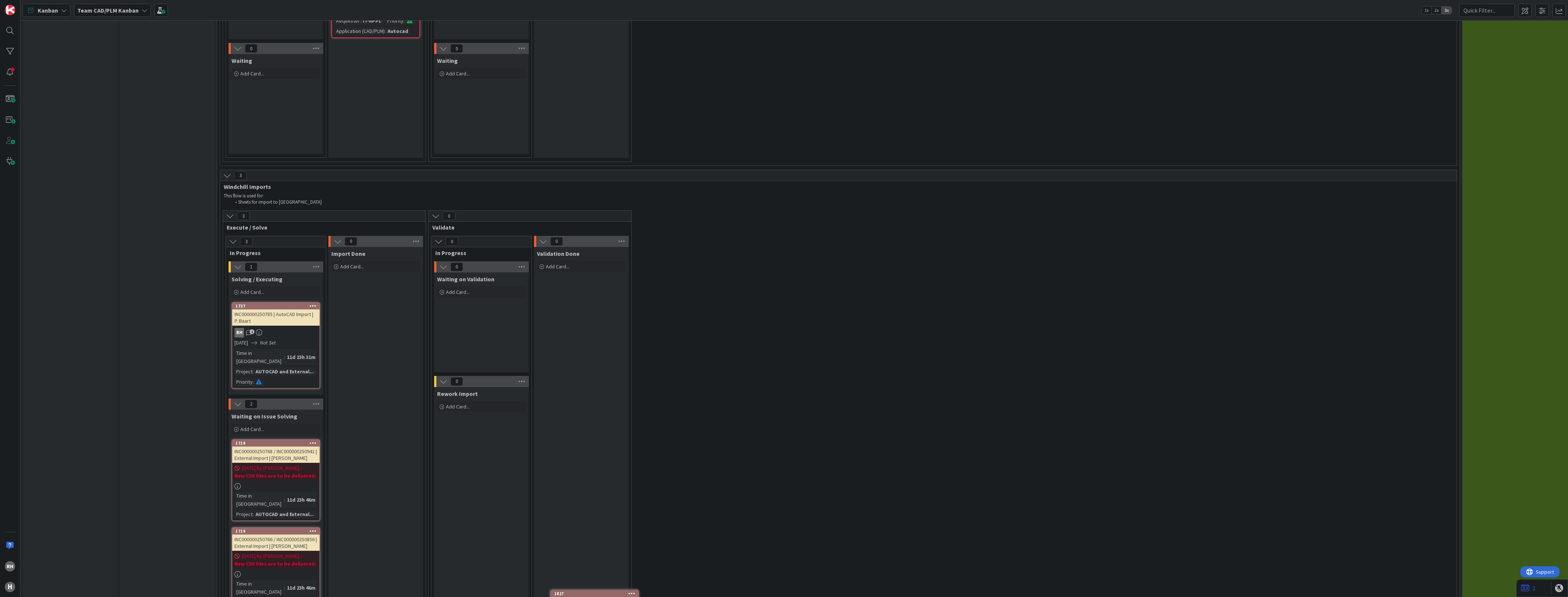
scroll to position [2190, 0]
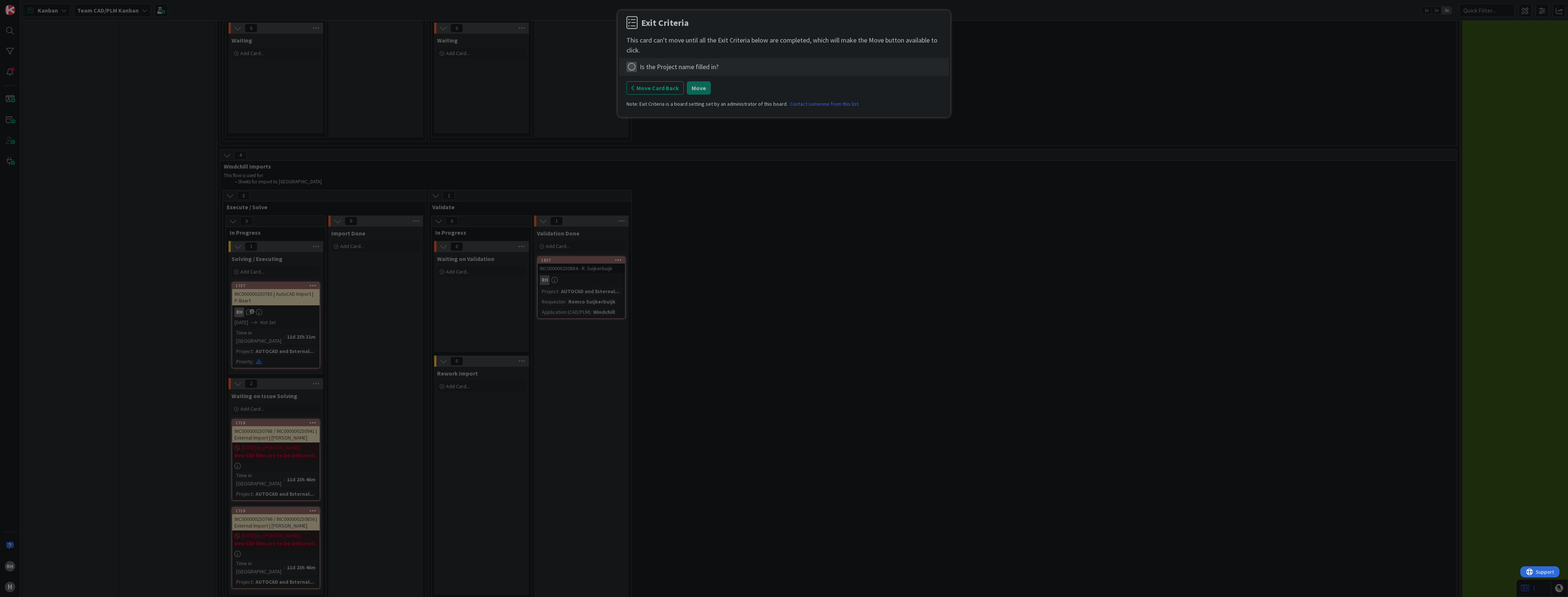
click at [631, 65] on icon at bounding box center [631, 67] width 11 height 11
click at [644, 86] on link "Complete" at bounding box center [672, 82] width 93 height 11
click at [694, 91] on button "Move" at bounding box center [698, 88] width 24 height 13
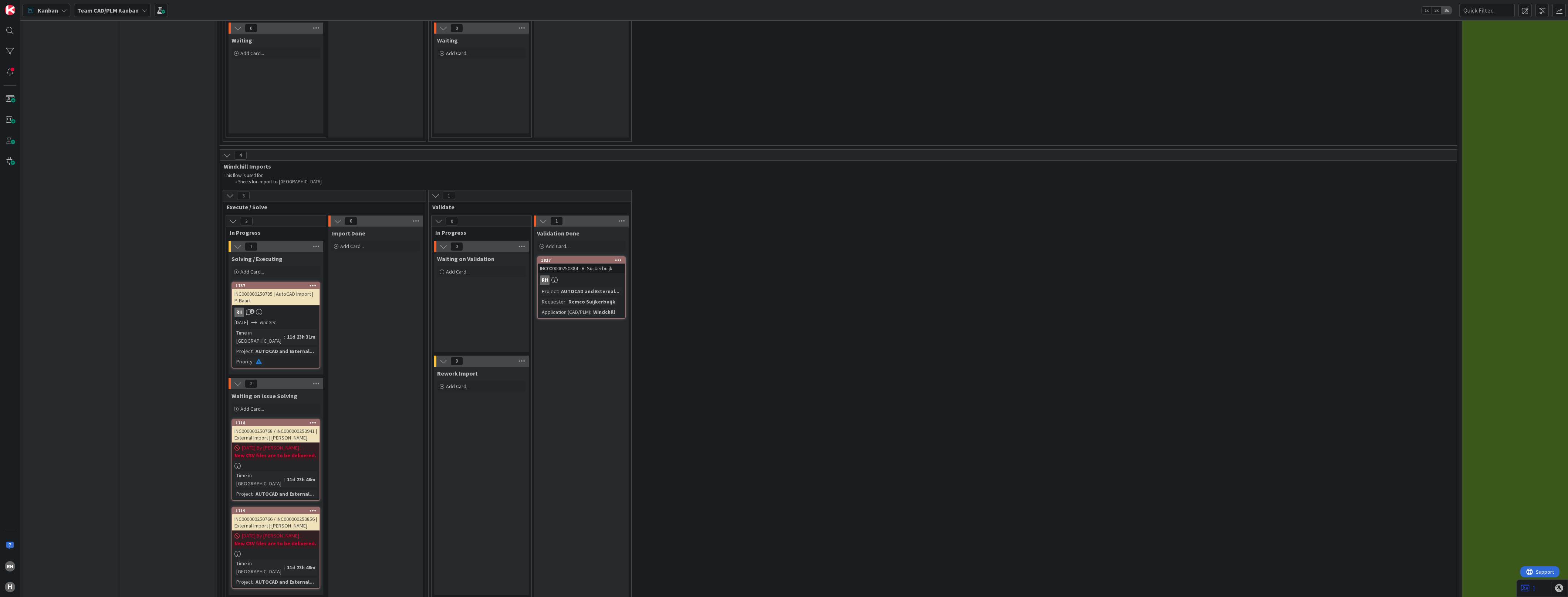
click at [285, 308] on div "RH 1" at bounding box center [276, 312] width 87 height 9
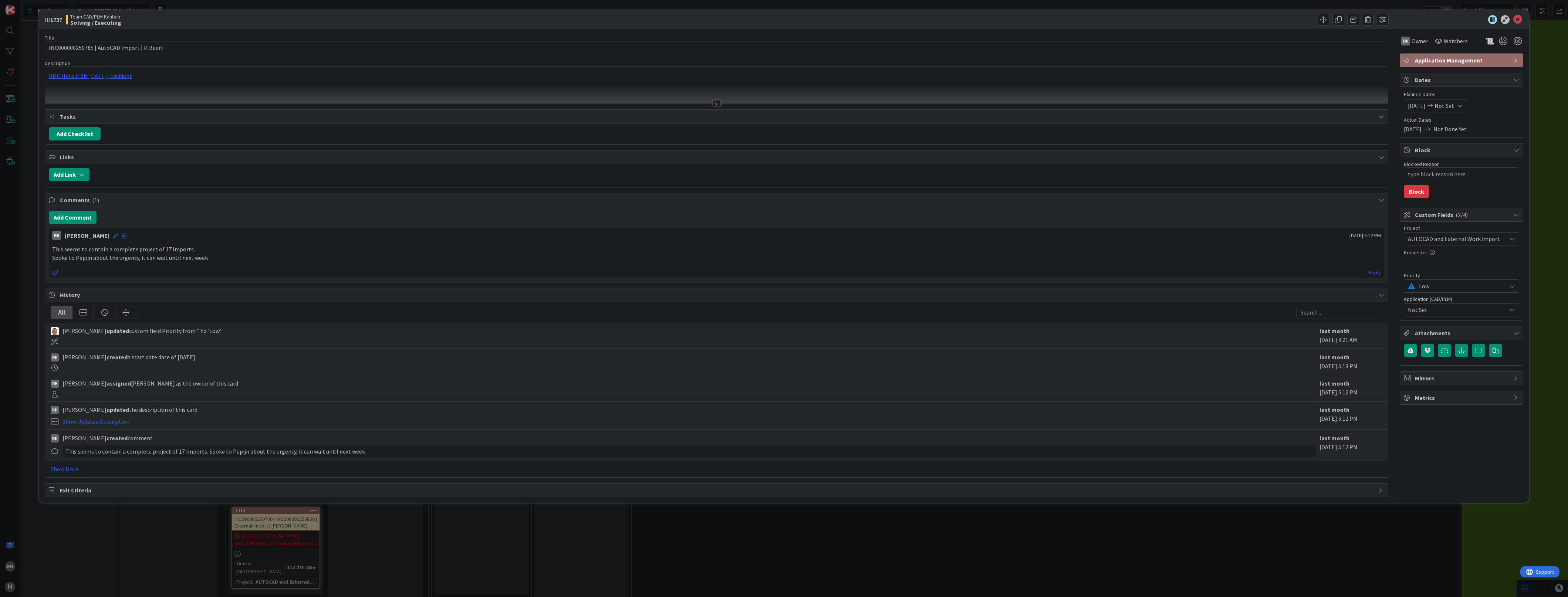
type textarea "x"
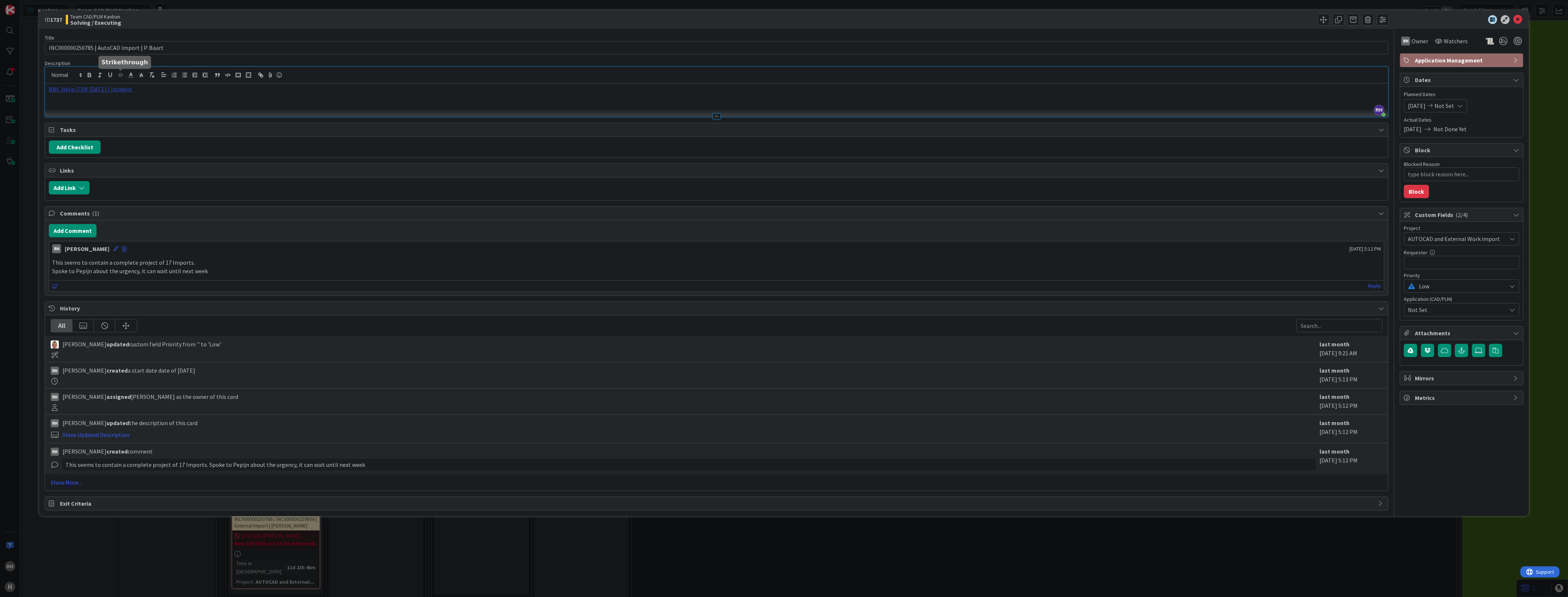
click at [117, 78] on div "[PERSON_NAME] just joined BMC Helix ITSM [DATE] | Incident" at bounding box center [717, 92] width 1343 height 50
click at [109, 103] on link "[URL][PERSON_NAME][DOMAIN_NAME]" at bounding box center [82, 103] width 74 height 9
drag, startPoint x: 1515, startPoint y: 19, endPoint x: 978, endPoint y: 149, distance: 552.5
click at [1515, 19] on icon at bounding box center [1518, 19] width 9 height 9
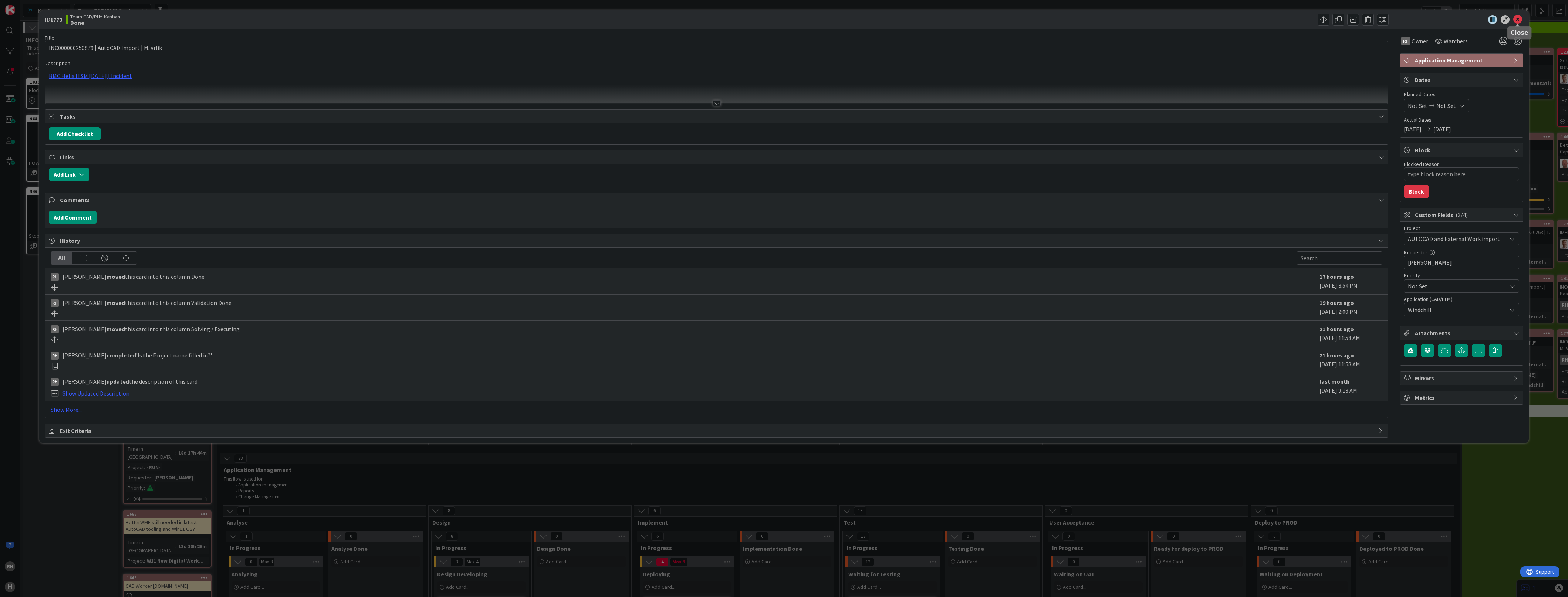
click at [1515, 19] on icon at bounding box center [1518, 19] width 9 height 9
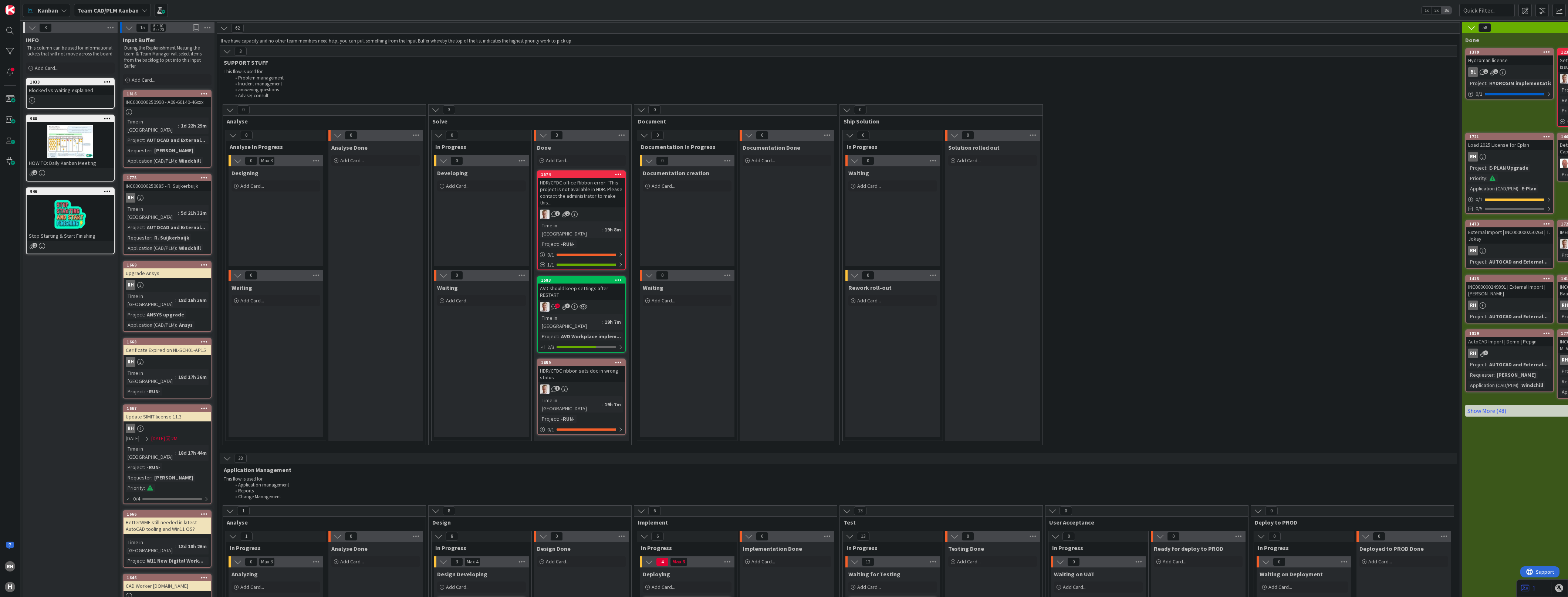
click at [230, 49] on icon at bounding box center [226, 51] width 8 height 8
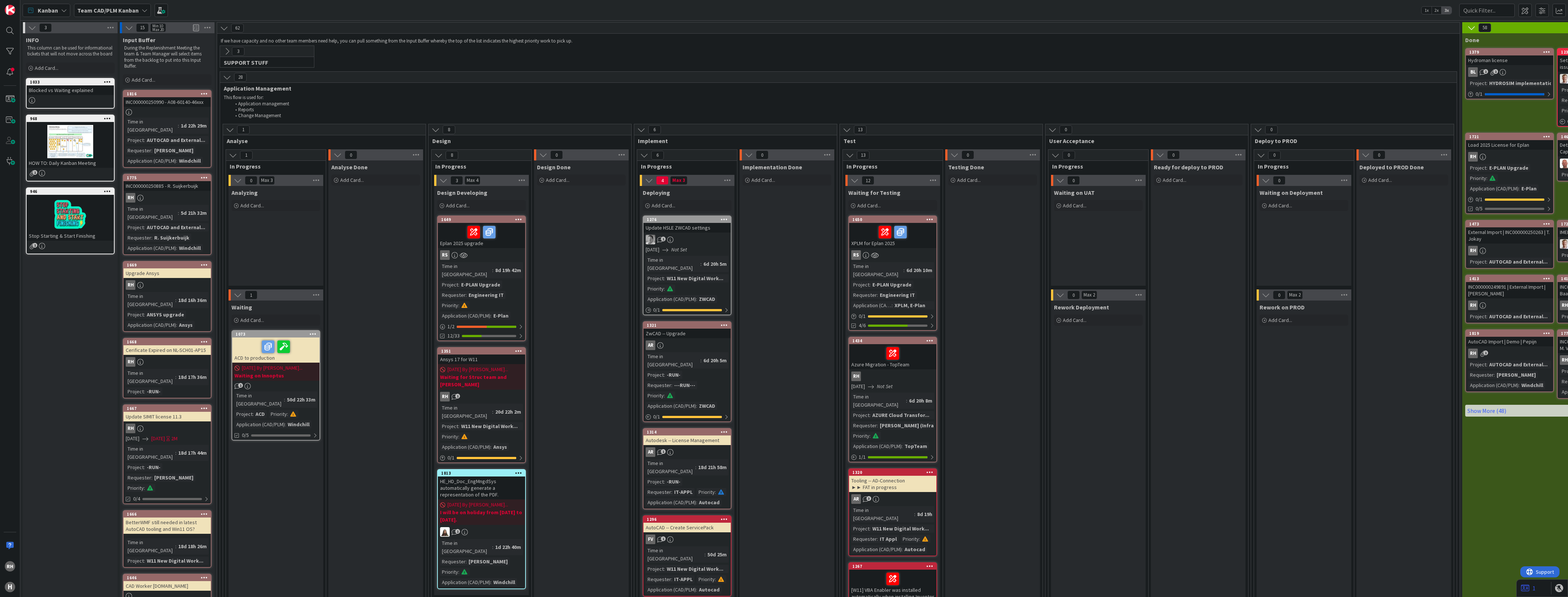
click at [224, 77] on icon at bounding box center [226, 77] width 8 height 8
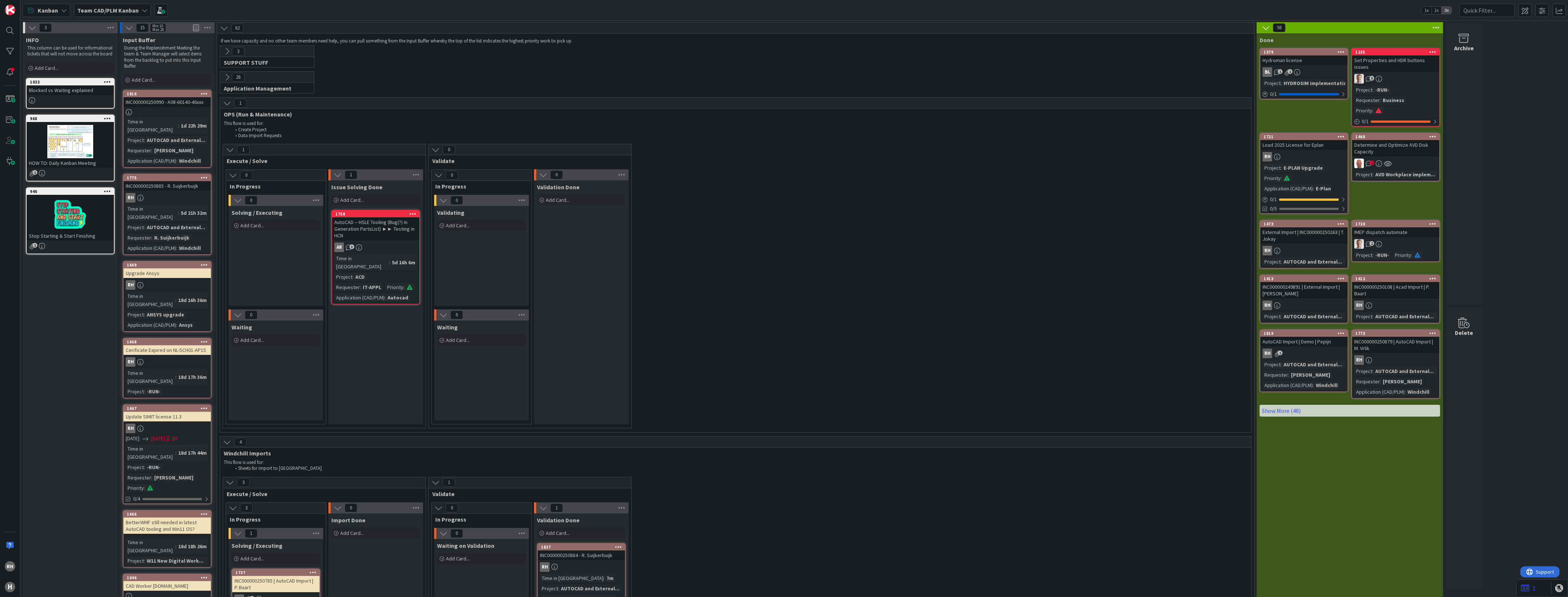
click at [228, 107] on icon at bounding box center [226, 103] width 8 height 8
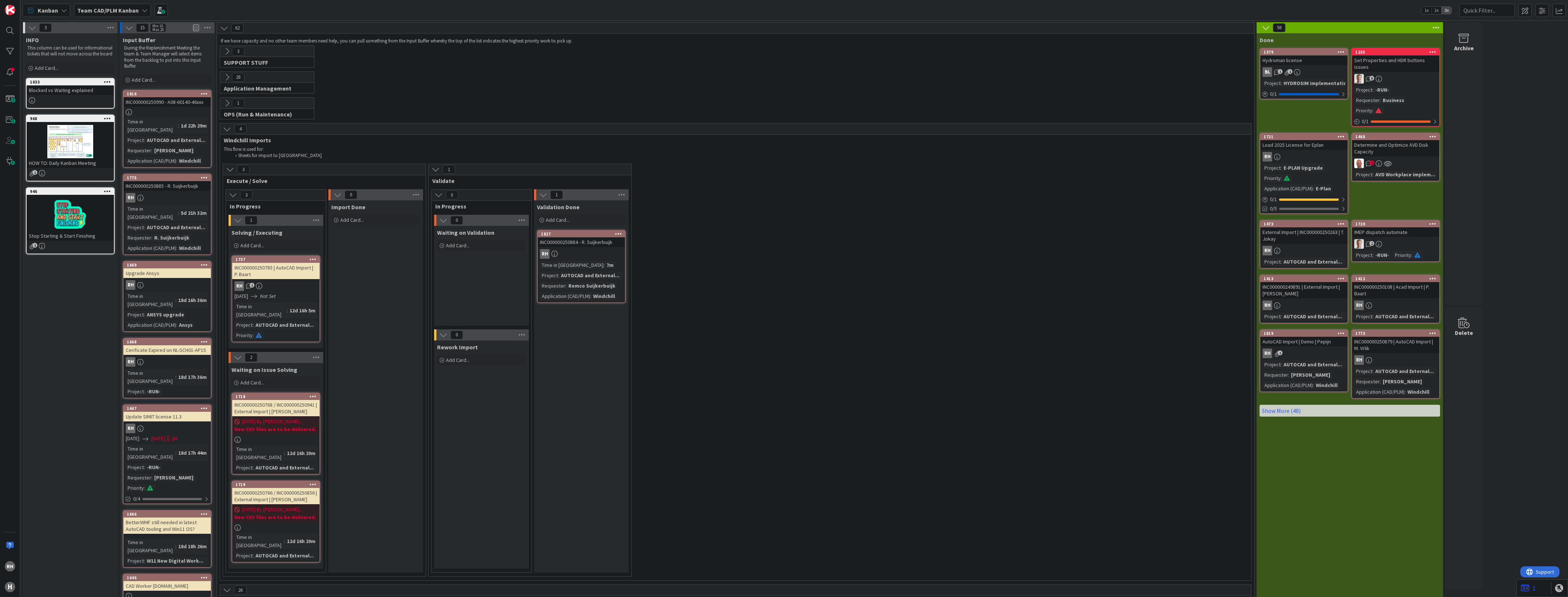
click at [228, 123] on div "1 OPS (Run & Maintenance) This flow is used for: Create Project Data Import Req…" at bounding box center [735, 110] width 1034 height 26
click at [228, 126] on icon at bounding box center [226, 129] width 8 height 8
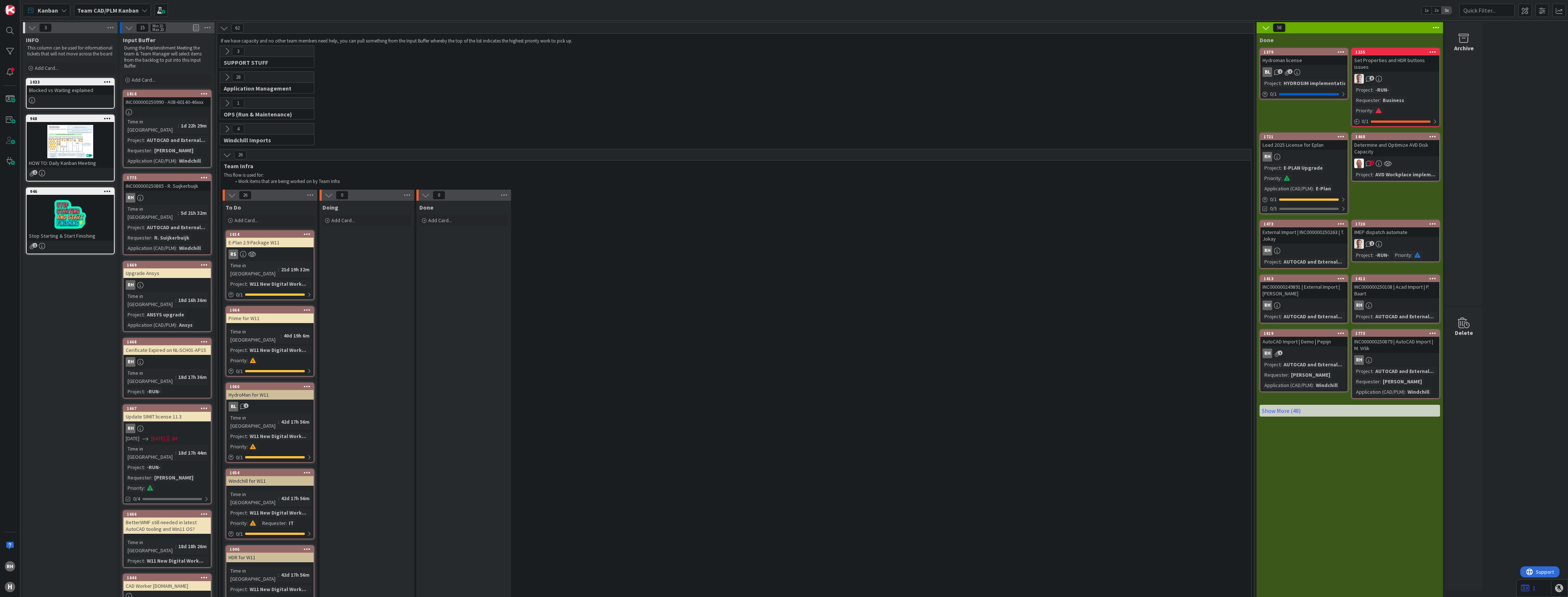
click at [228, 158] on icon at bounding box center [226, 155] width 8 height 8
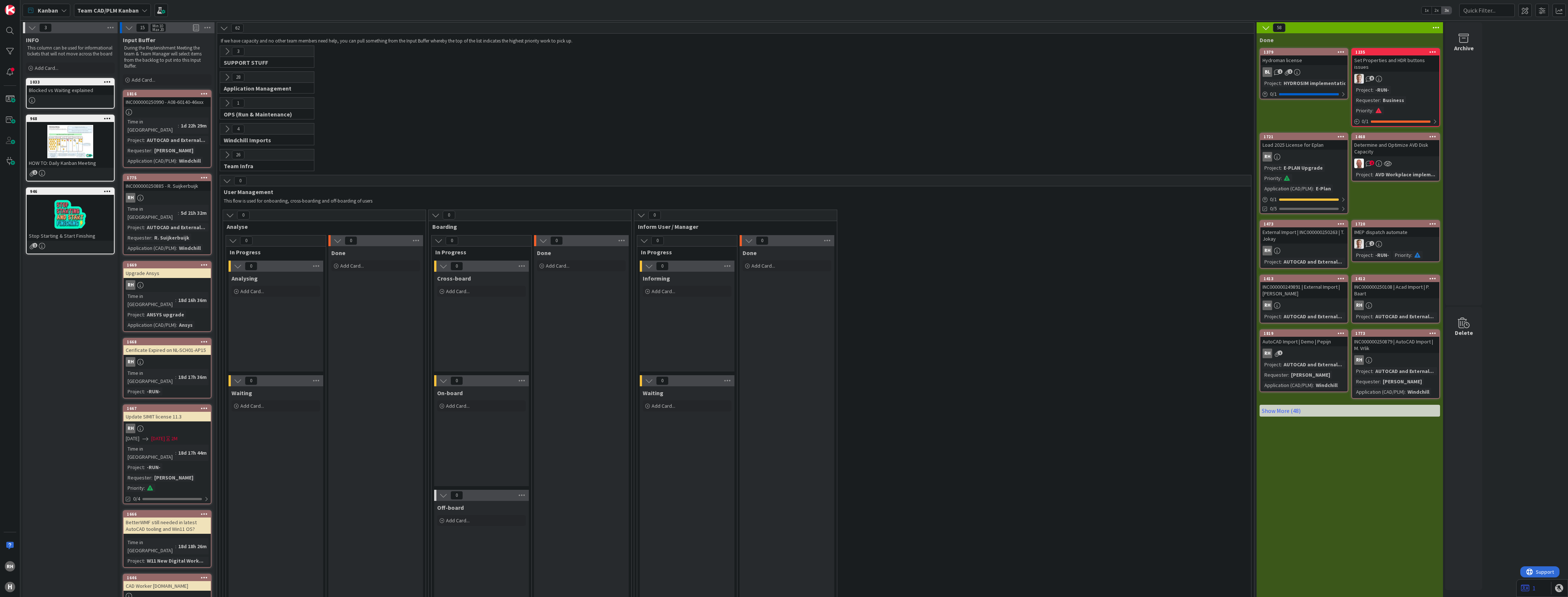
click at [225, 129] on icon at bounding box center [226, 129] width 8 height 8
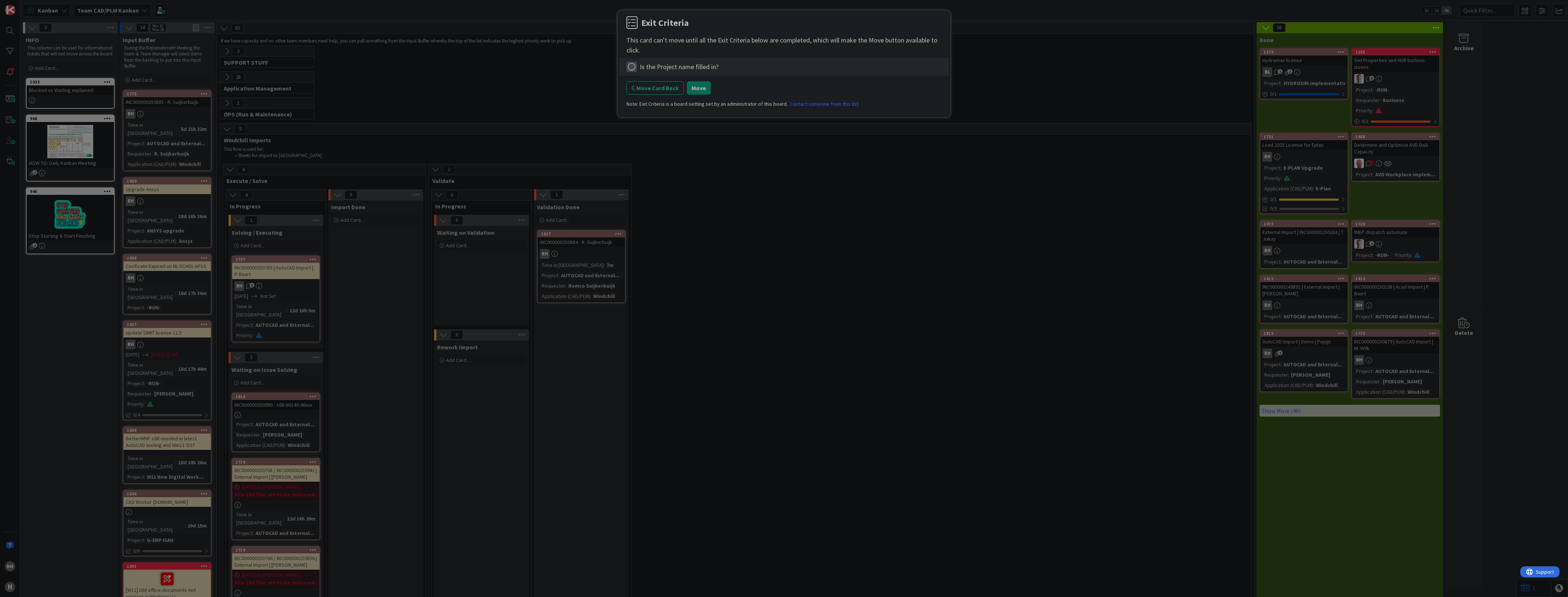
click at [631, 66] on icon at bounding box center [631, 67] width 11 height 11
click at [652, 83] on link "Complete" at bounding box center [672, 82] width 93 height 11
click at [702, 89] on button "Move" at bounding box center [698, 88] width 24 height 13
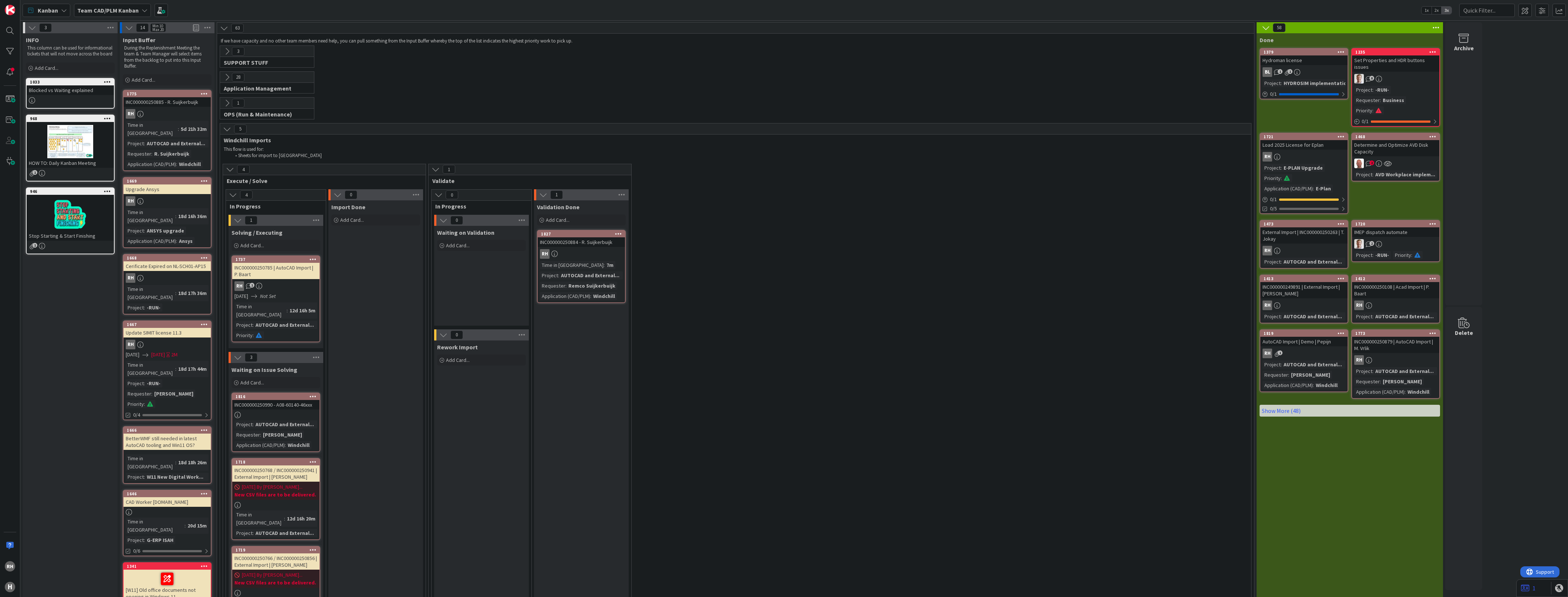
click at [277, 412] on div at bounding box center [276, 415] width 87 height 6
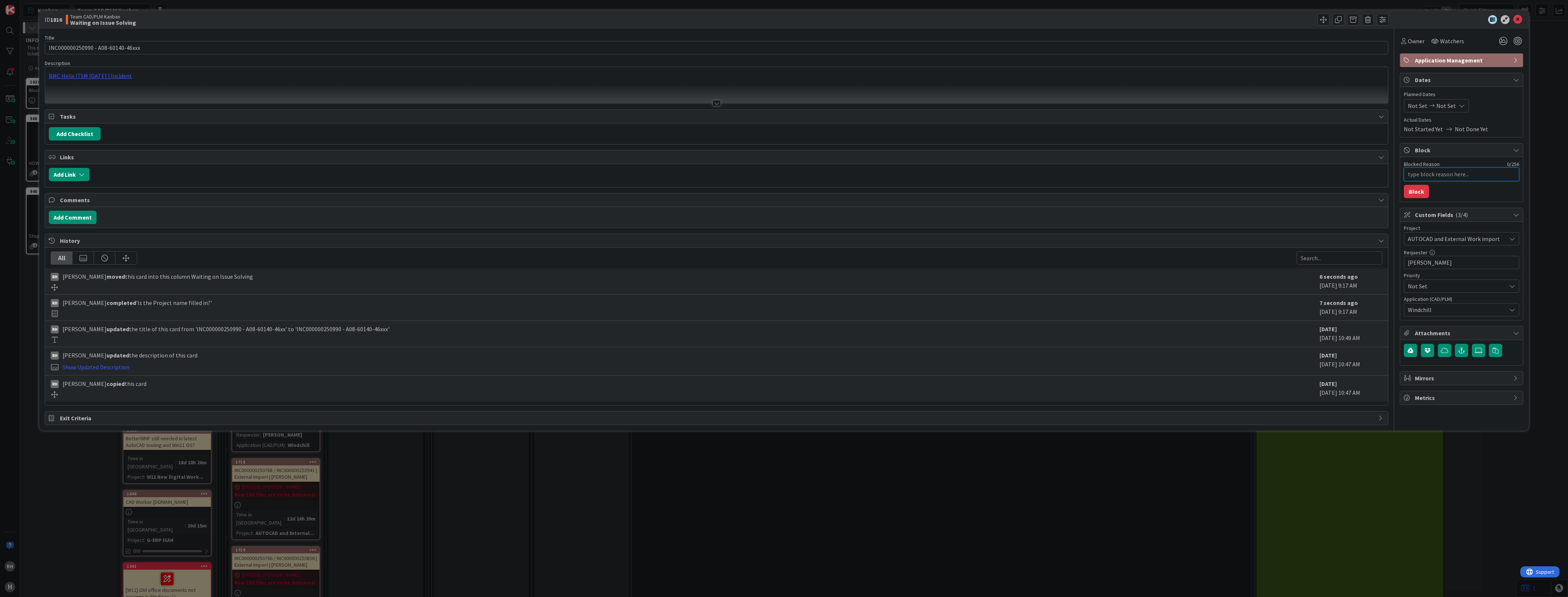
click at [1426, 175] on textarea "Blocked Reason" at bounding box center [1461, 174] width 115 height 14
type textarea "x"
type textarea "I"
type textarea "x"
type textarea "In"
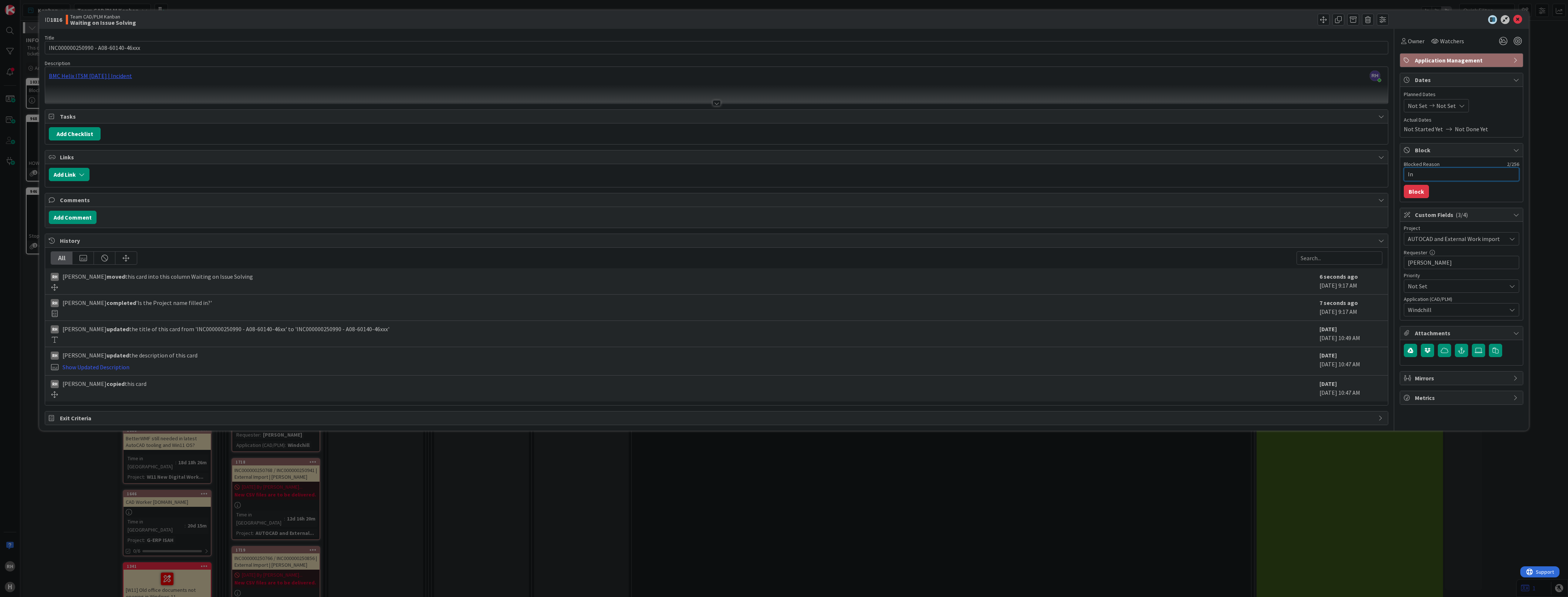
type textarea "x"
type textarea "Inc"
type textarea "x"
type textarea "Inco"
type textarea "x"
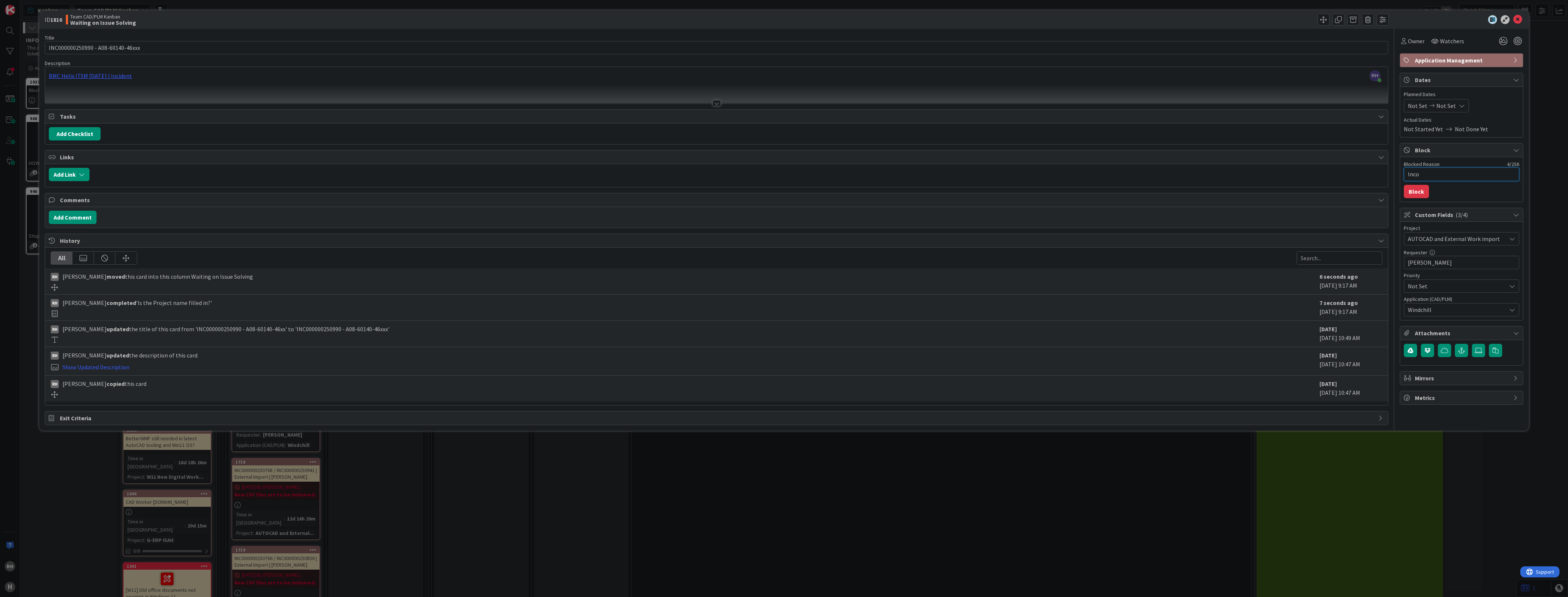
type textarea "Incor"
type textarea "x"
type textarea "Incorr"
type textarea "x"
type textarea "Incorre"
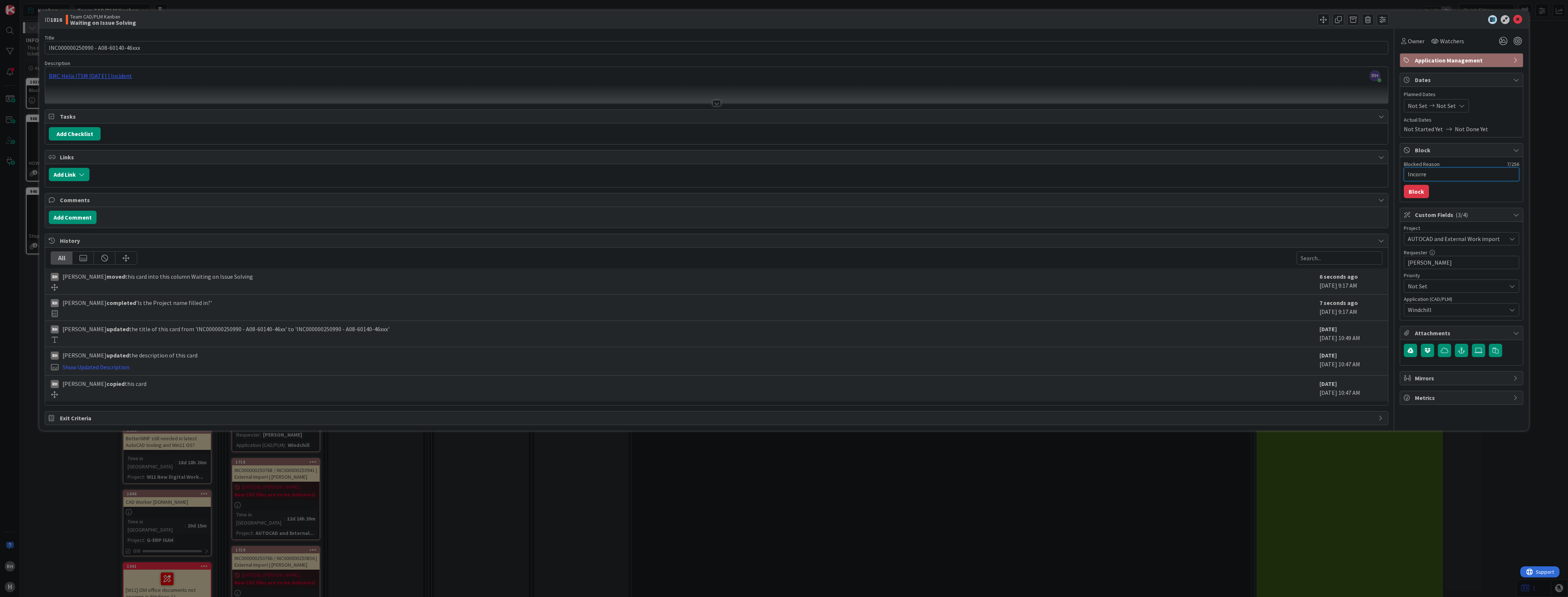
type textarea "x"
type textarea "Incorrec"
type textarea "x"
type textarea "Incorrect"
type textarea "x"
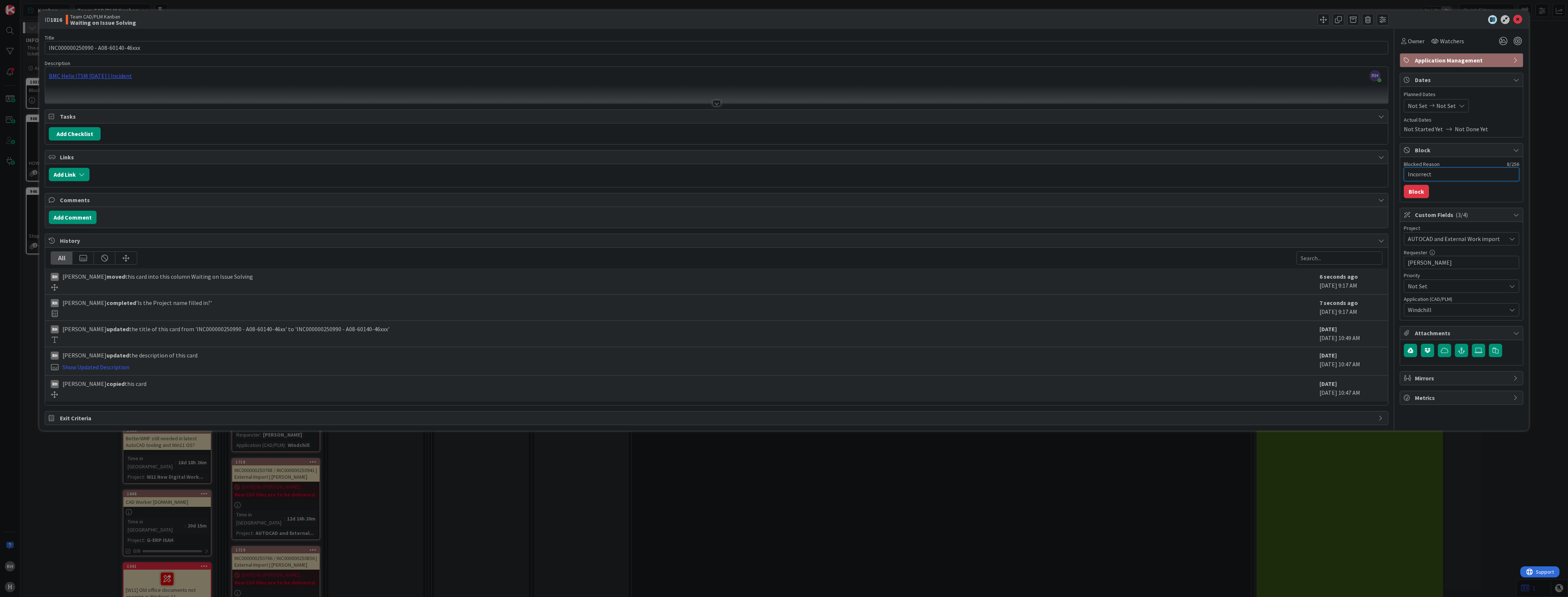
type textarea "Incorrect"
type textarea "x"
type textarea "Incorrect f"
type textarea "x"
type textarea "Incorrect fi"
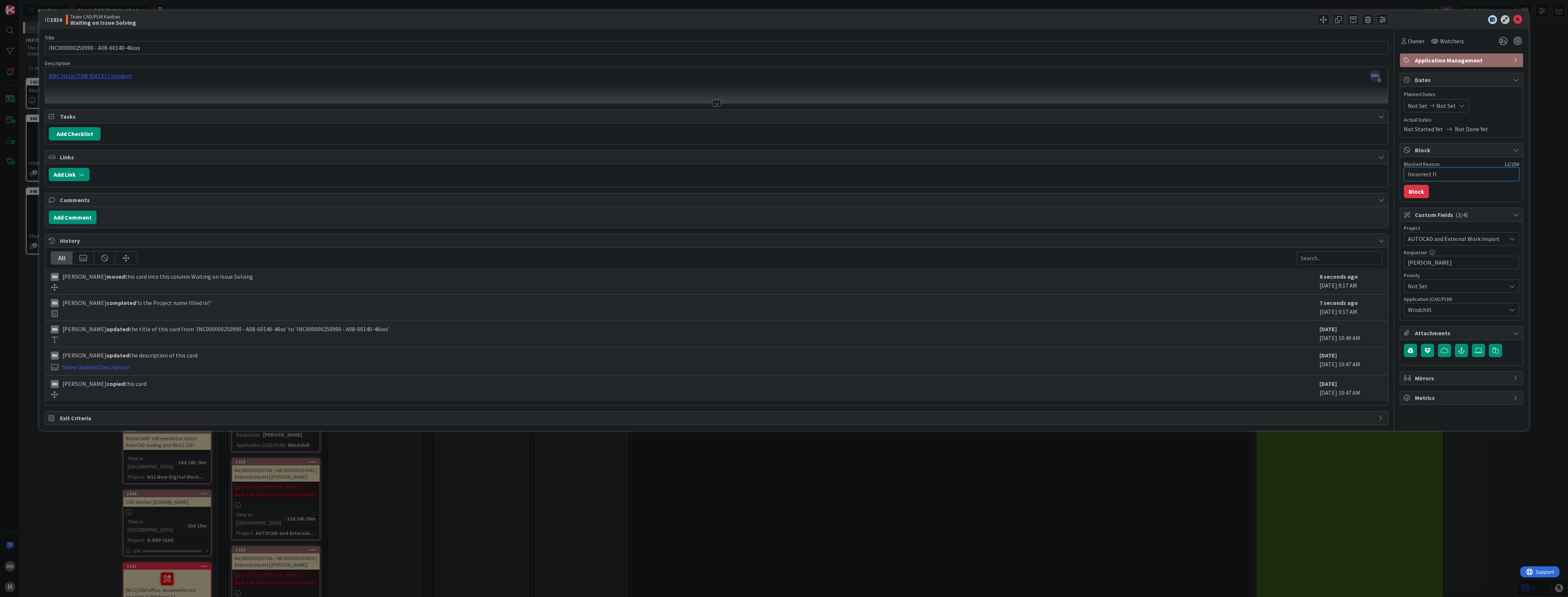
type textarea "x"
type textarea "Incorrect fil"
type textarea "x"
type textarea "Incorrect file"
type textarea "x"
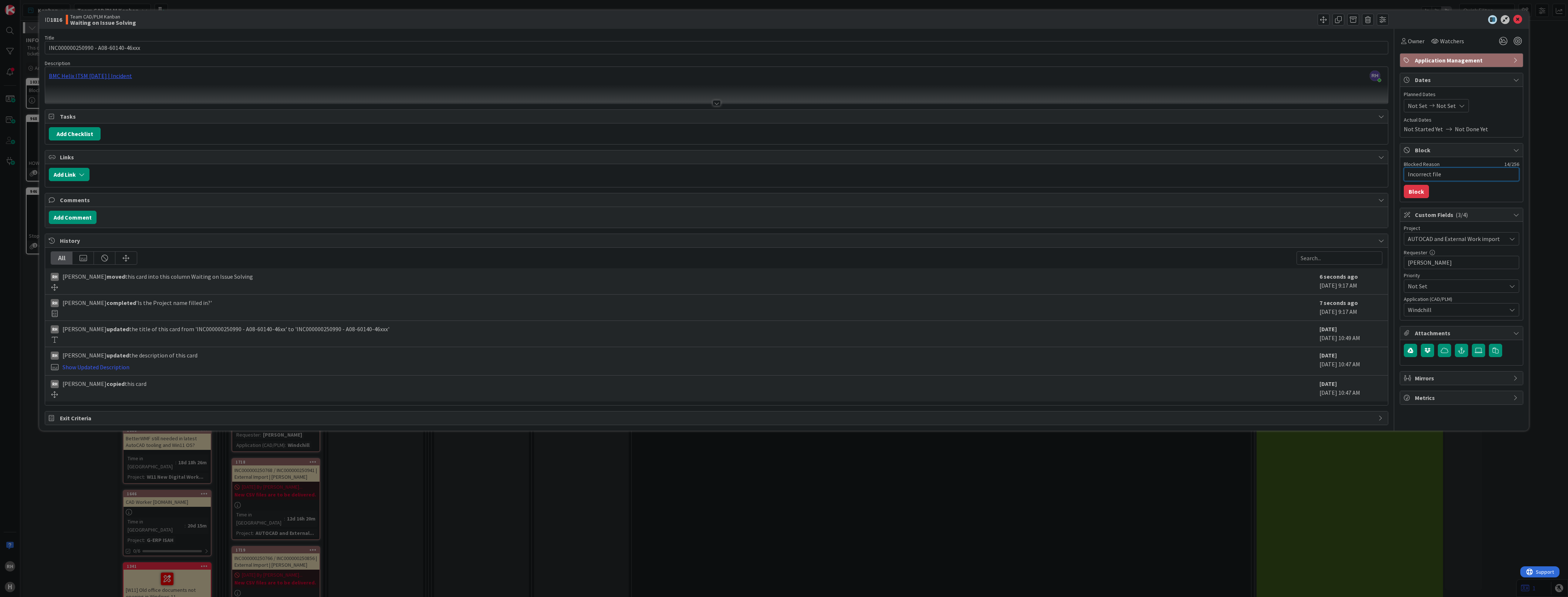
type textarea "Incorrect files"
type textarea "x"
type textarea "Incorrect files"
type textarea "x"
type textarea "Incorrect files s"
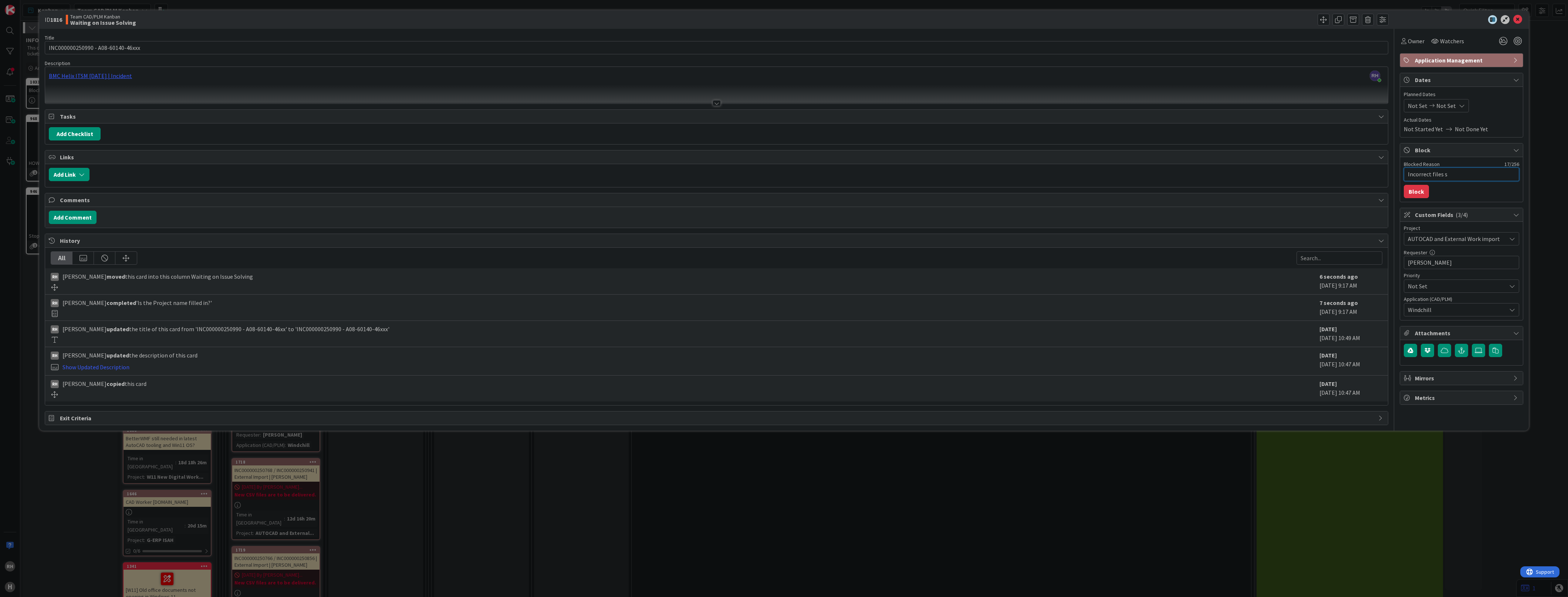
type textarea "x"
type textarea "Incorrect files su"
type textarea "x"
type textarea "Incorrect files sup"
type textarea "x"
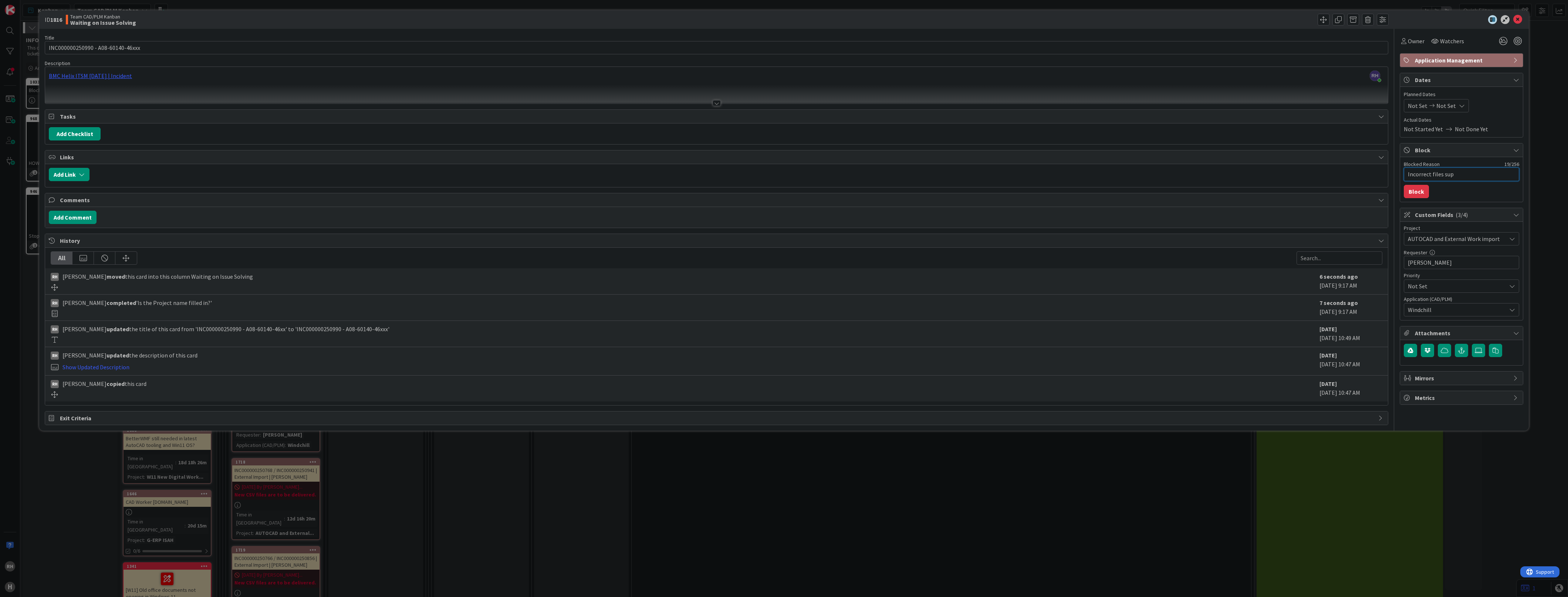
type textarea "Incorrect files supp"
type textarea "x"
type textarea "Incorrect files suppl"
type textarea "x"
type textarea "Incorrect files suppli"
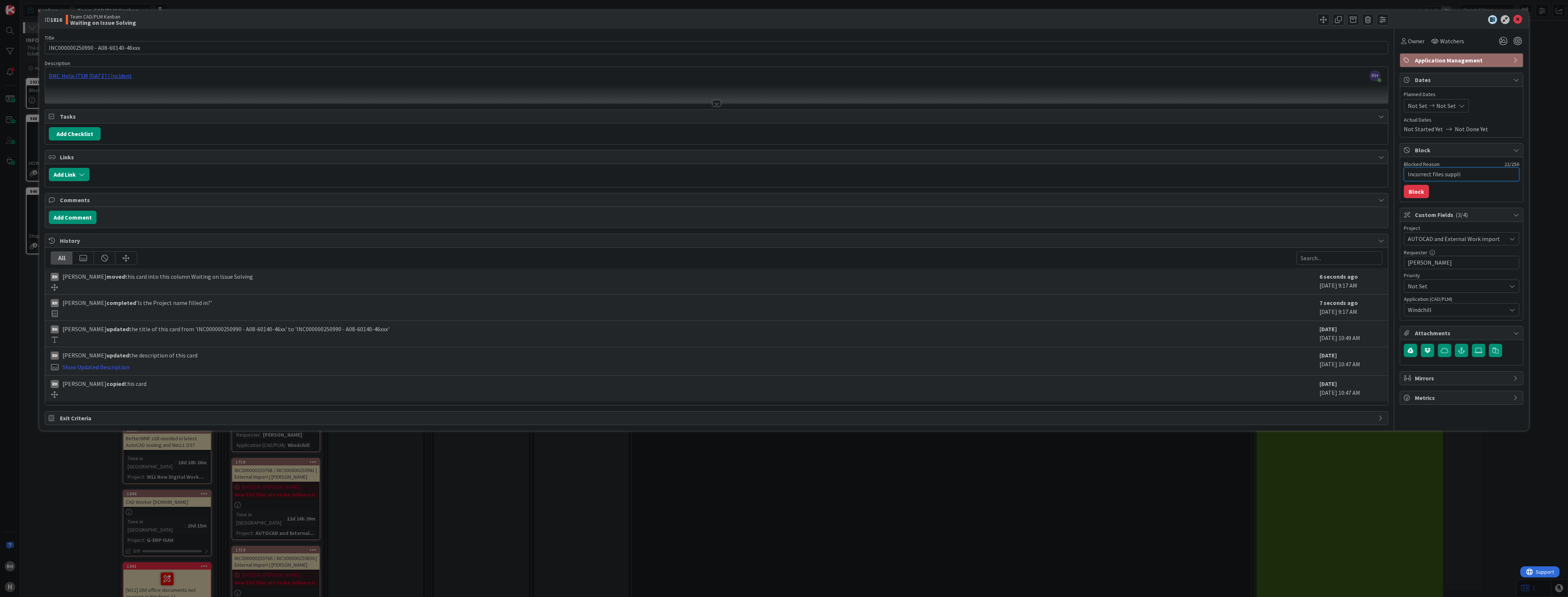
type textarea "x"
type textarea "Incorrect files supplie"
type textarea "x"
type textarea "Incorrect files supplied"
type textarea "x"
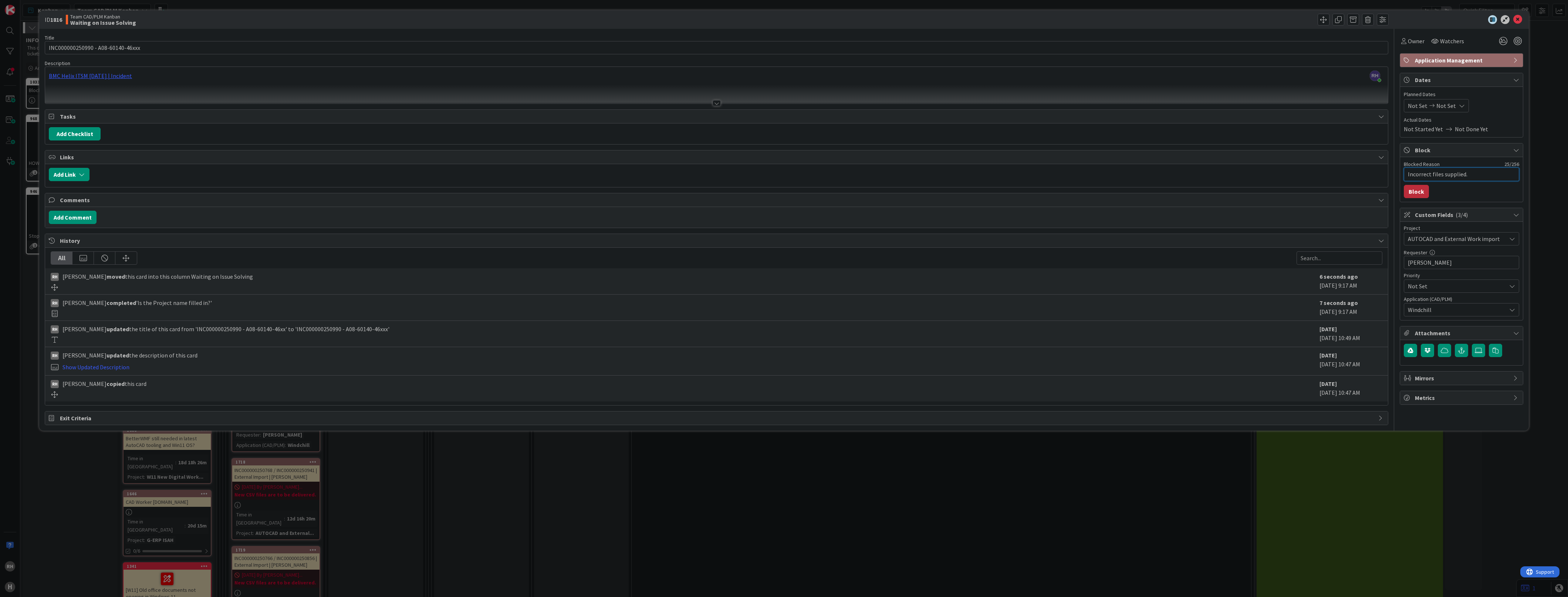
type textarea "Incorrect files supplied."
click at [1418, 195] on button "Block" at bounding box center [1416, 191] width 25 height 13
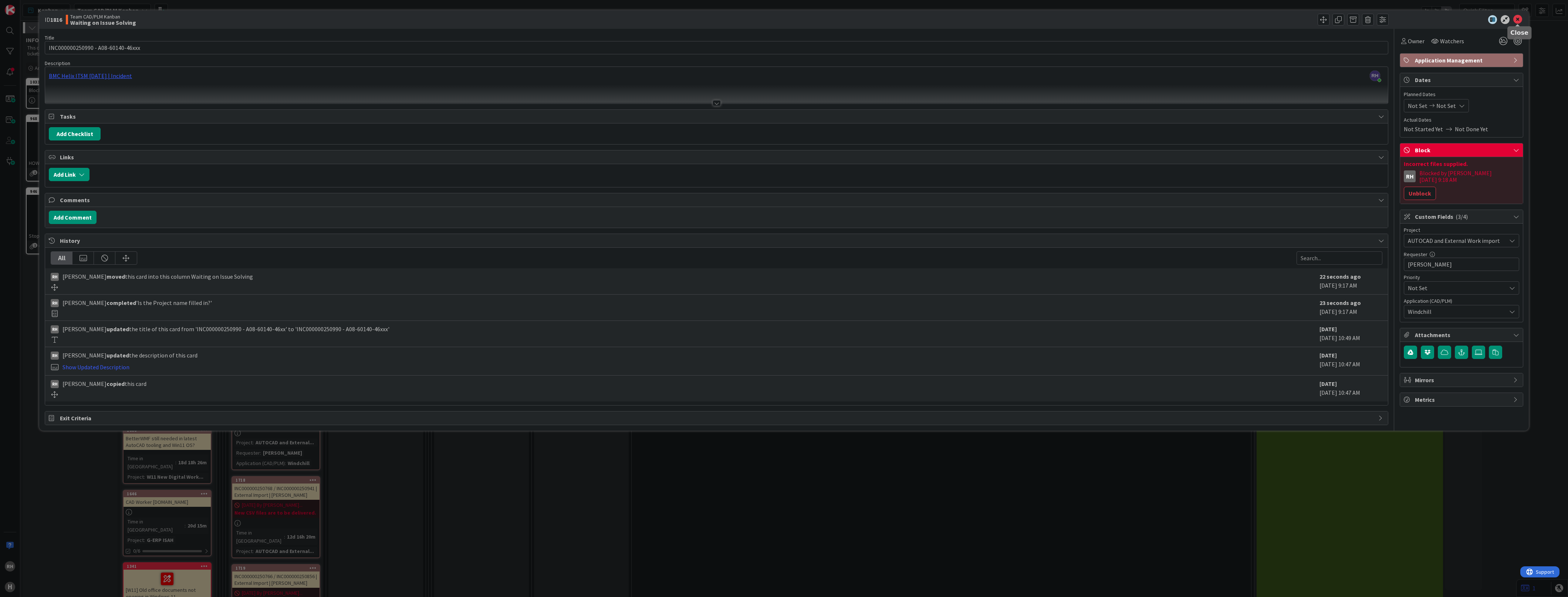
click at [1518, 17] on icon at bounding box center [1518, 19] width 9 height 9
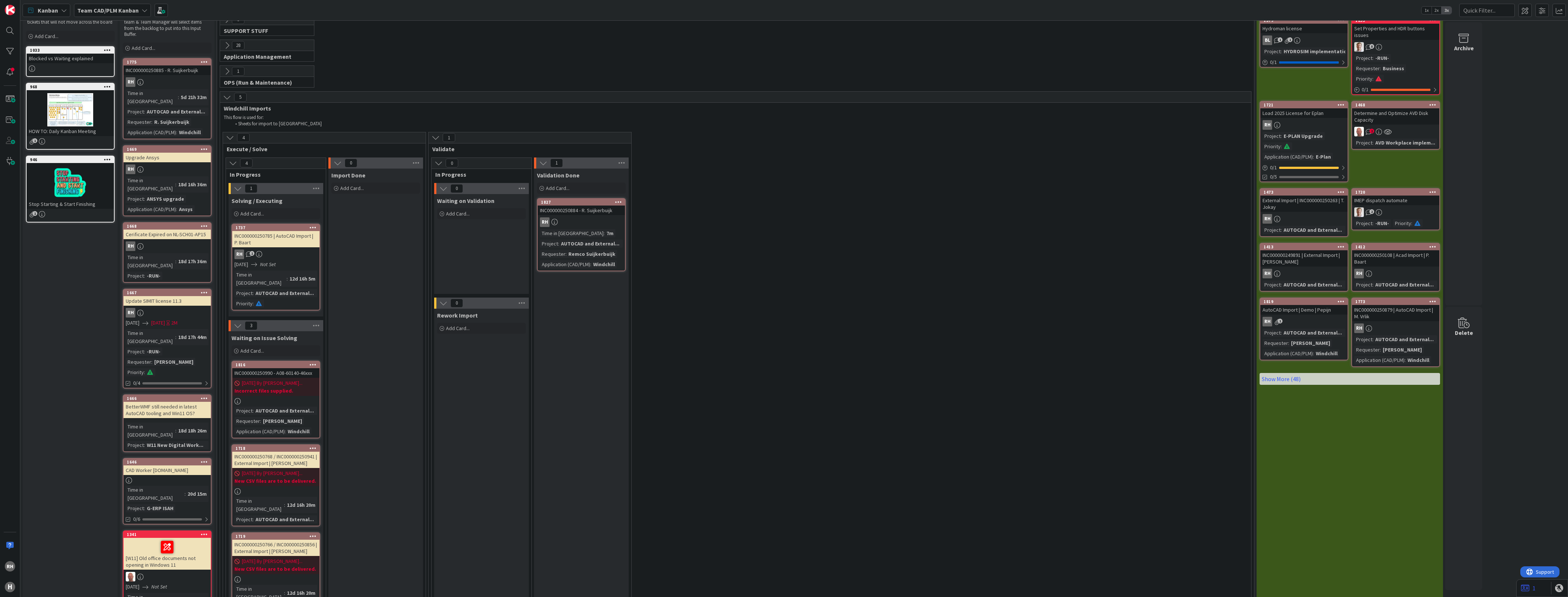
scroll to position [46, 0]
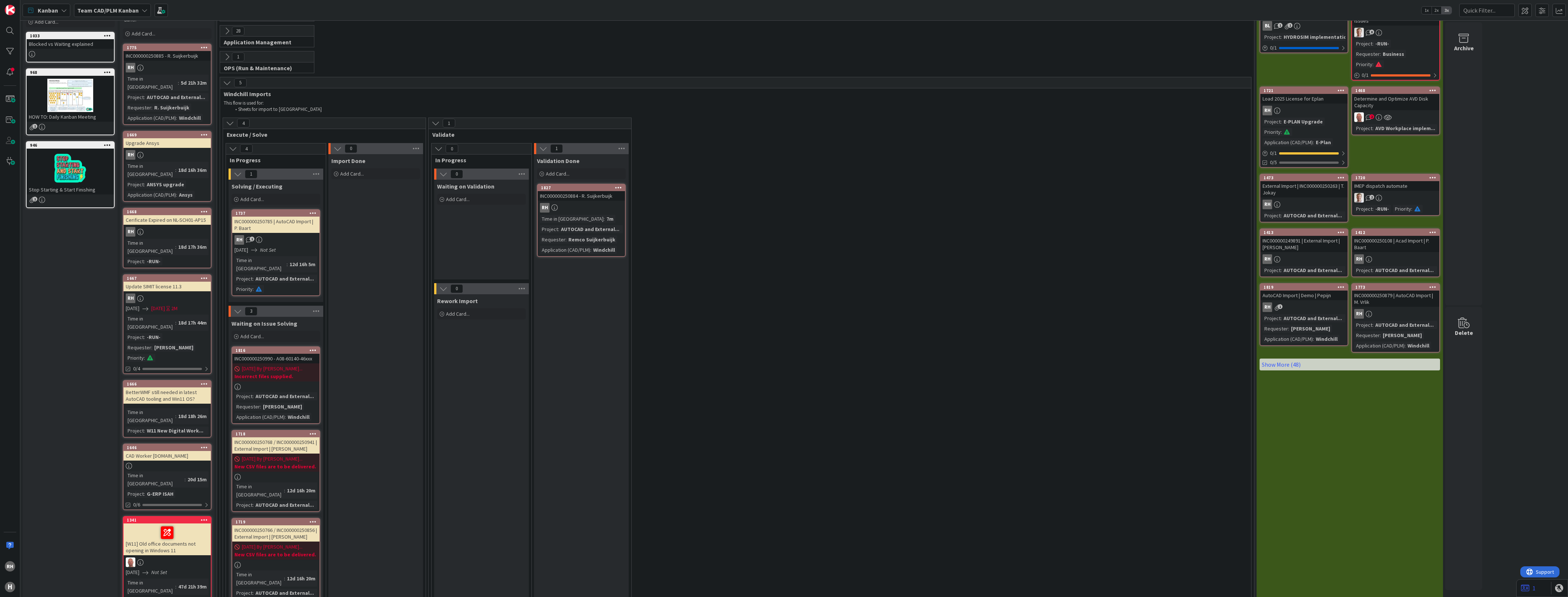
click at [160, 64] on div "RH" at bounding box center [167, 67] width 87 height 9
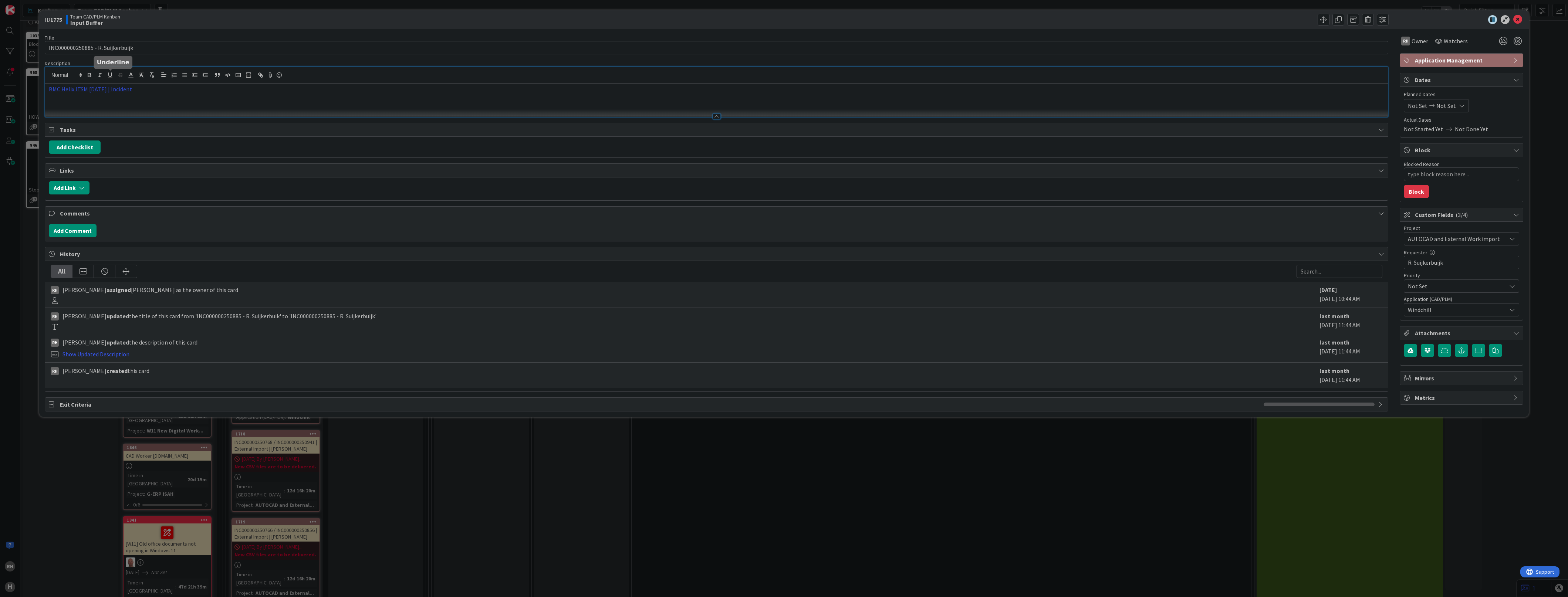
click at [110, 78] on div "BMC Helix ITSM [DATE] | Incident" at bounding box center [717, 92] width 1343 height 50
click at [88, 100] on link "https://huisman-smartit.onbmc.com/smartit/app/#/incident/AGGF4KX6HRENQATBPF7CTB…" at bounding box center [82, 103] width 74 height 9
click at [1520, 17] on icon at bounding box center [1518, 19] width 9 height 9
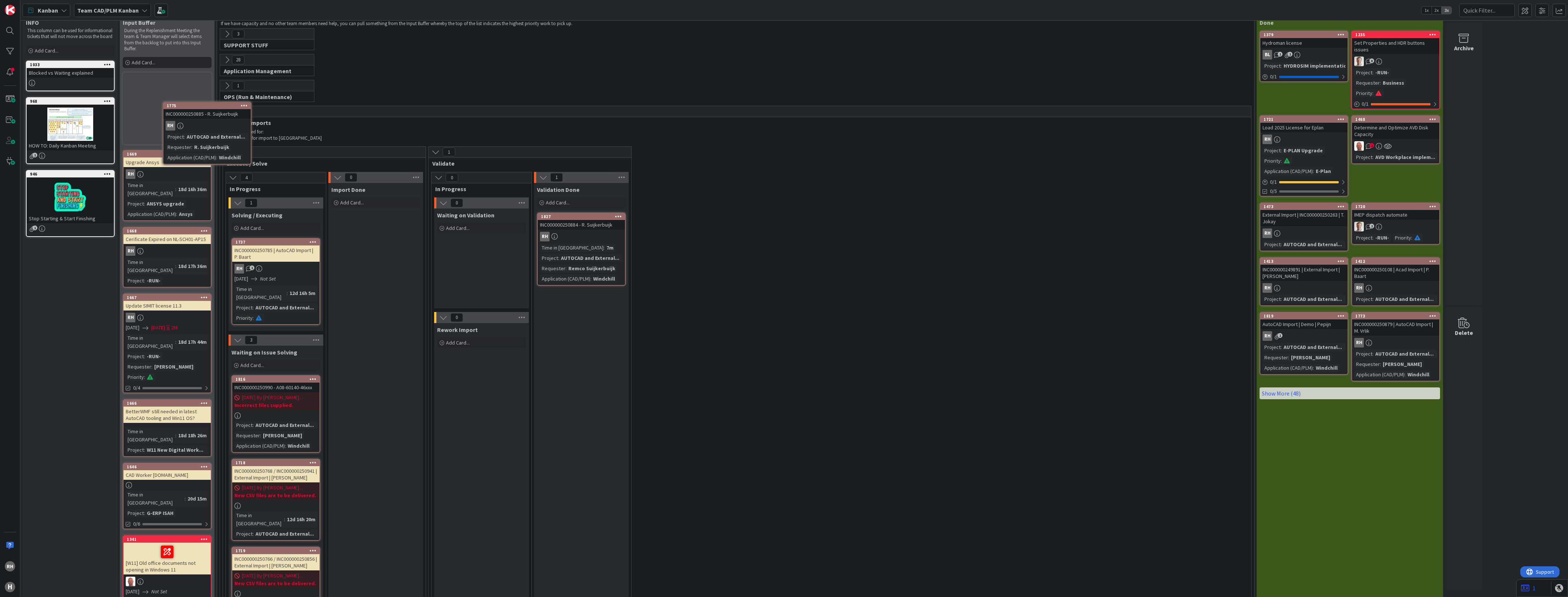
scroll to position [16, 0]
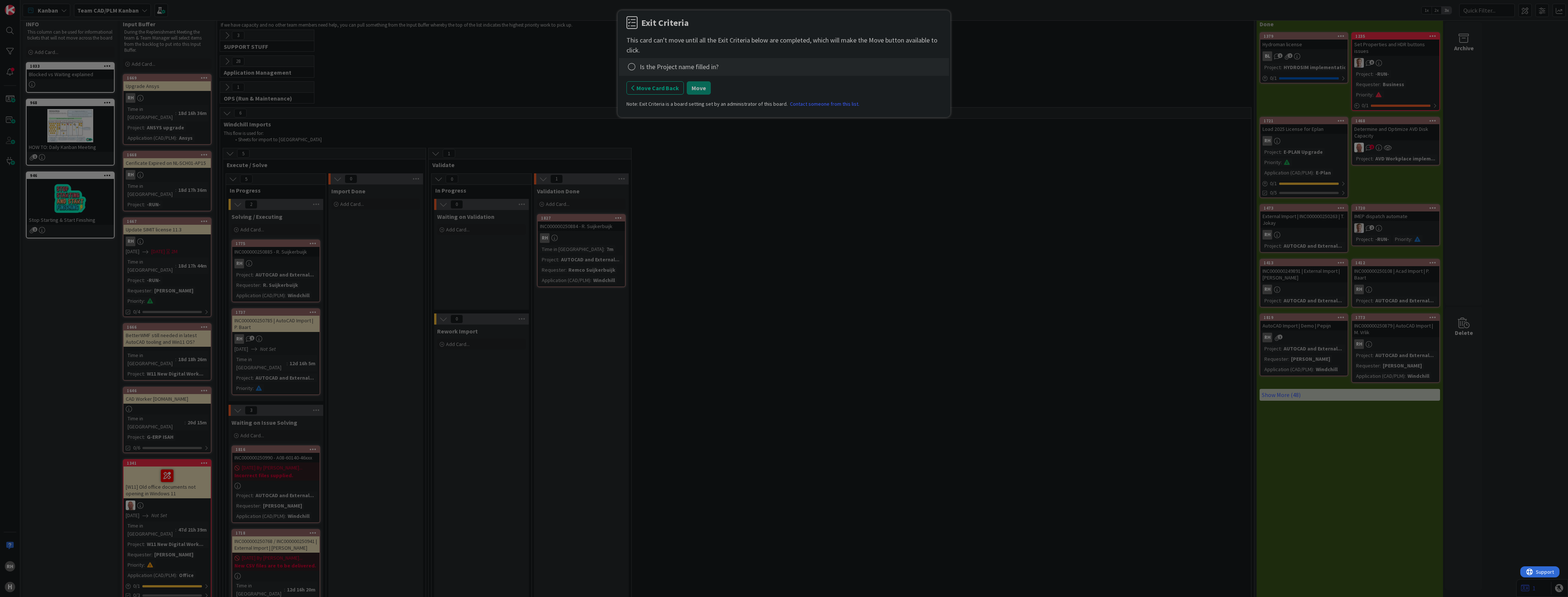
click at [688, 72] on div "Is the Project name filled in?" at bounding box center [679, 67] width 79 height 10
click at [629, 69] on icon at bounding box center [631, 67] width 11 height 11
click at [649, 91] on link "Not Applicable" at bounding box center [672, 93] width 93 height 11
click at [643, 67] on div "Is the Project name filled in?" at bounding box center [679, 67] width 79 height 10
click at [633, 65] on icon at bounding box center [631, 67] width 11 height 11
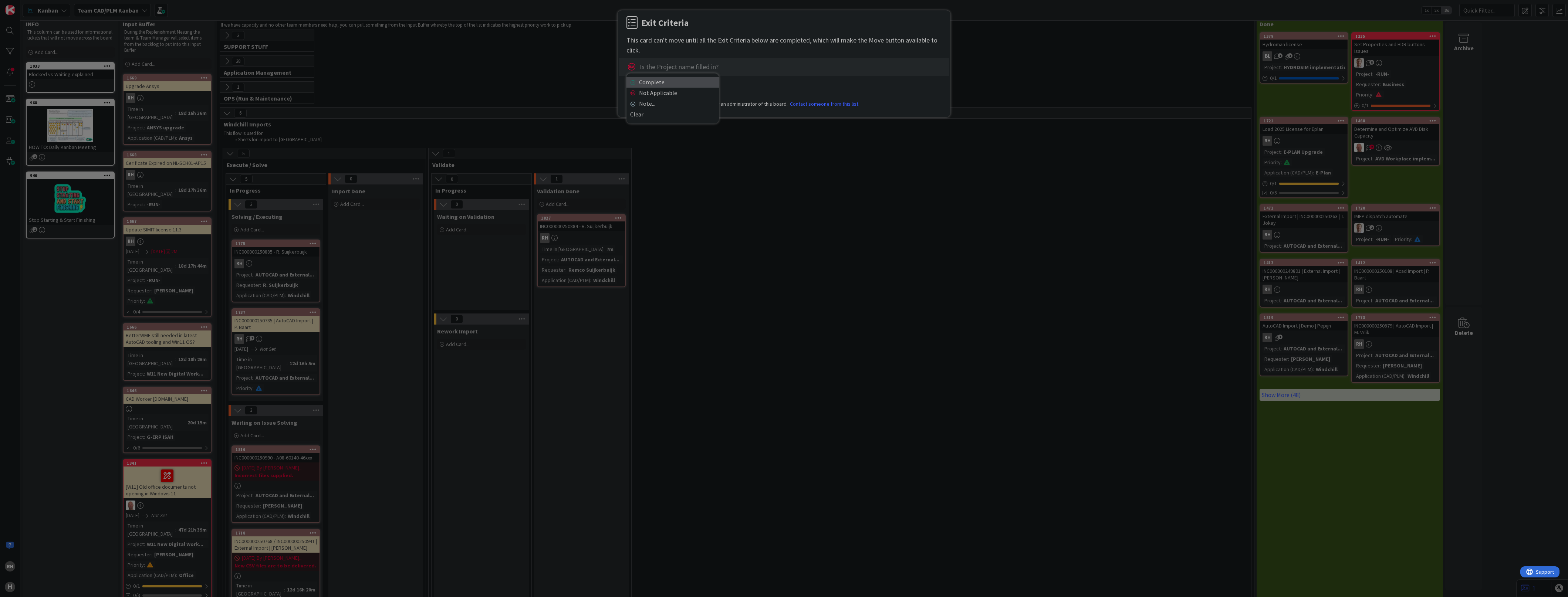
click at [673, 86] on link "Complete" at bounding box center [672, 82] width 93 height 11
click at [702, 91] on button "Move" at bounding box center [698, 88] width 24 height 13
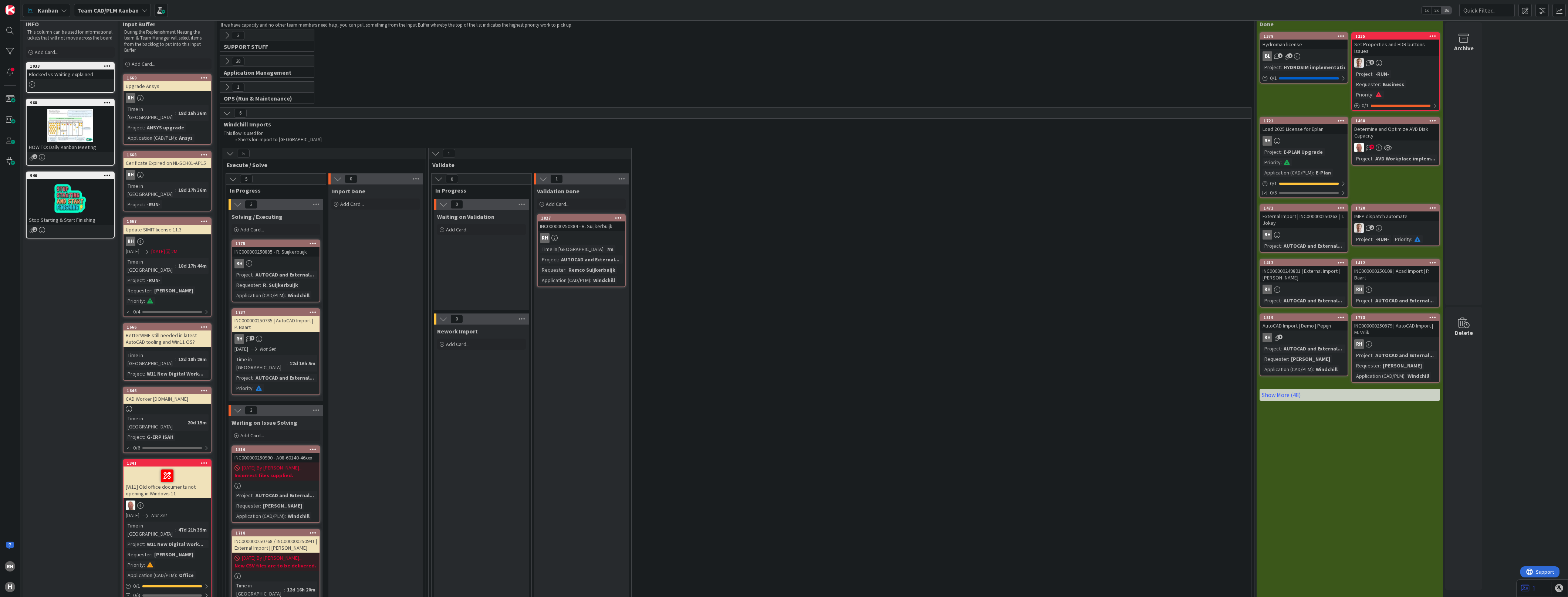
click at [282, 282] on div "R. Suijkerbuijk" at bounding box center [281, 285] width 39 height 8
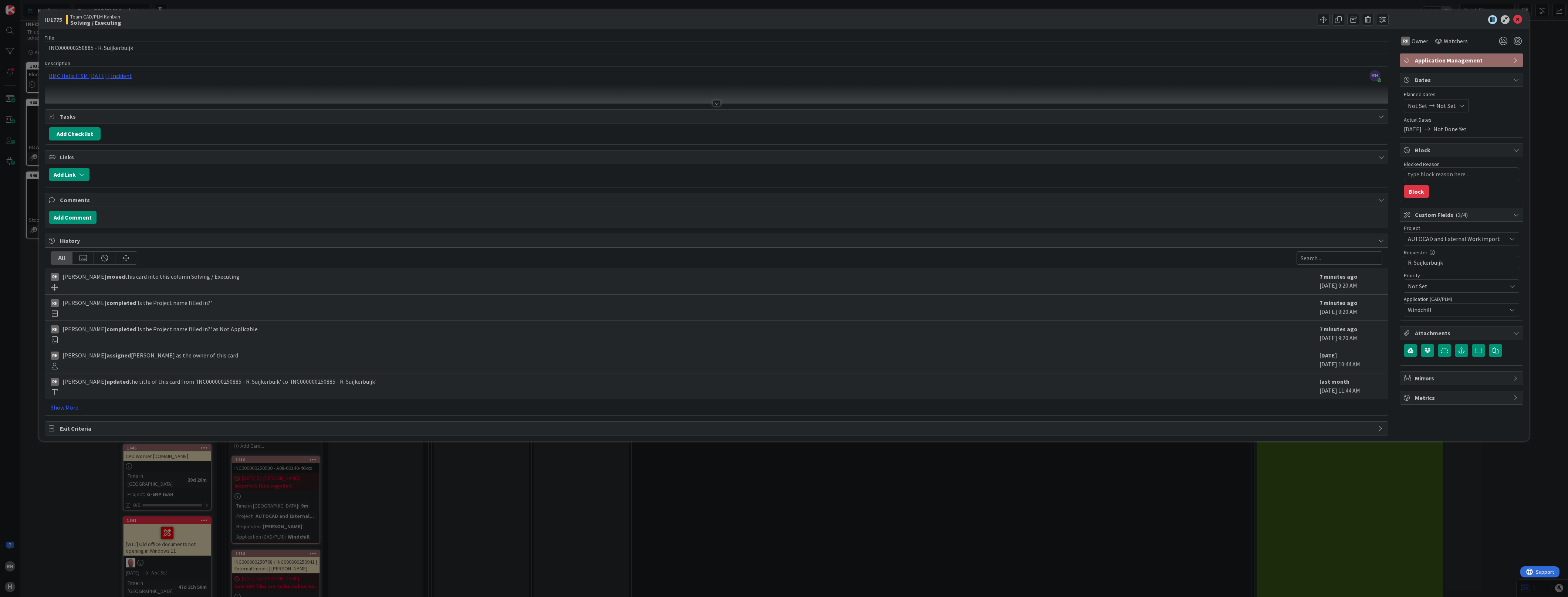
type textarea "x"
